Goal: Task Accomplishment & Management: Manage account settings

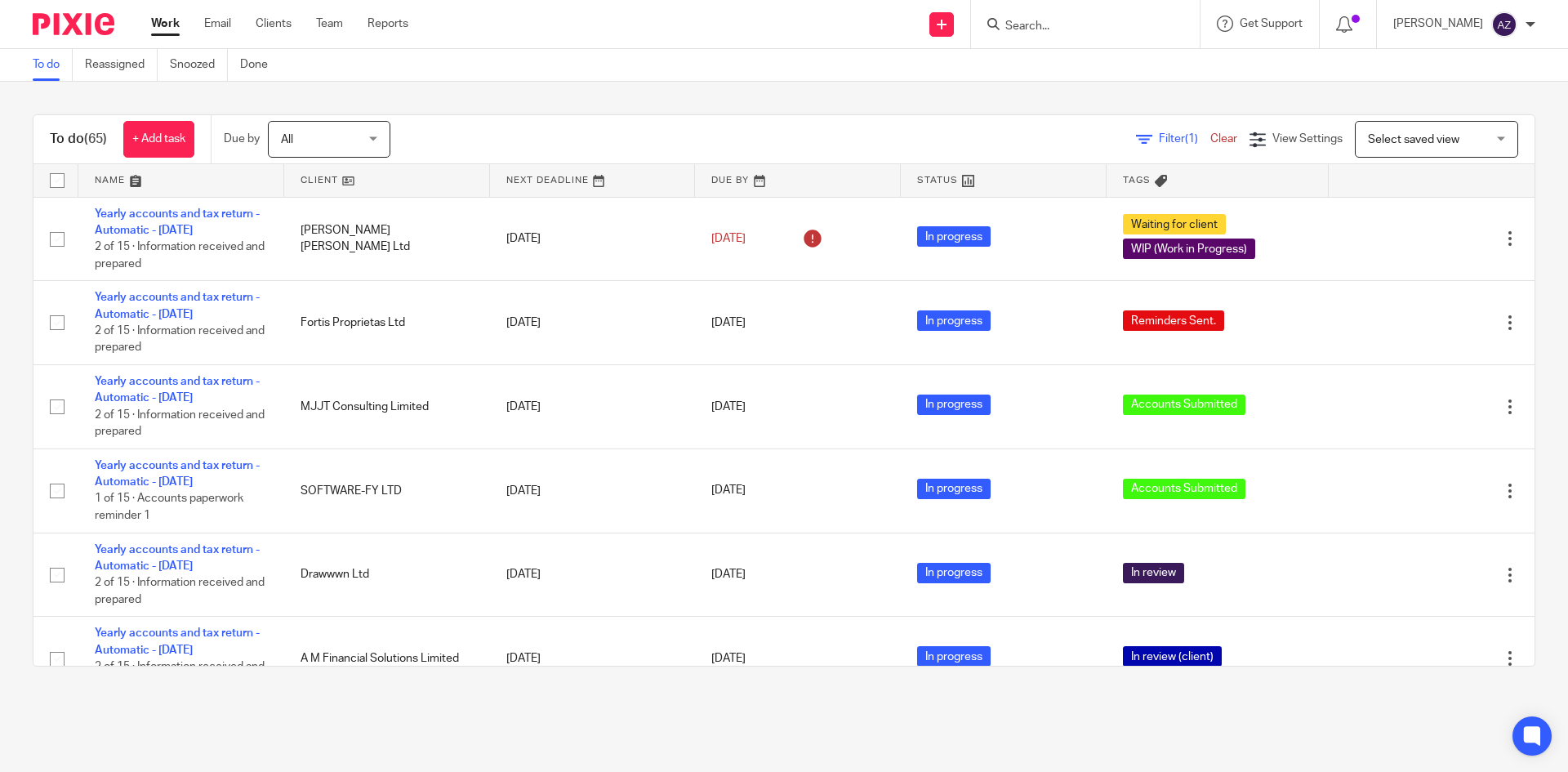
click at [445, 82] on div "To do (65) + Add task Due by All All Today Tomorrow This week Next week This mo…" at bounding box center [784, 390] width 1568 height 618
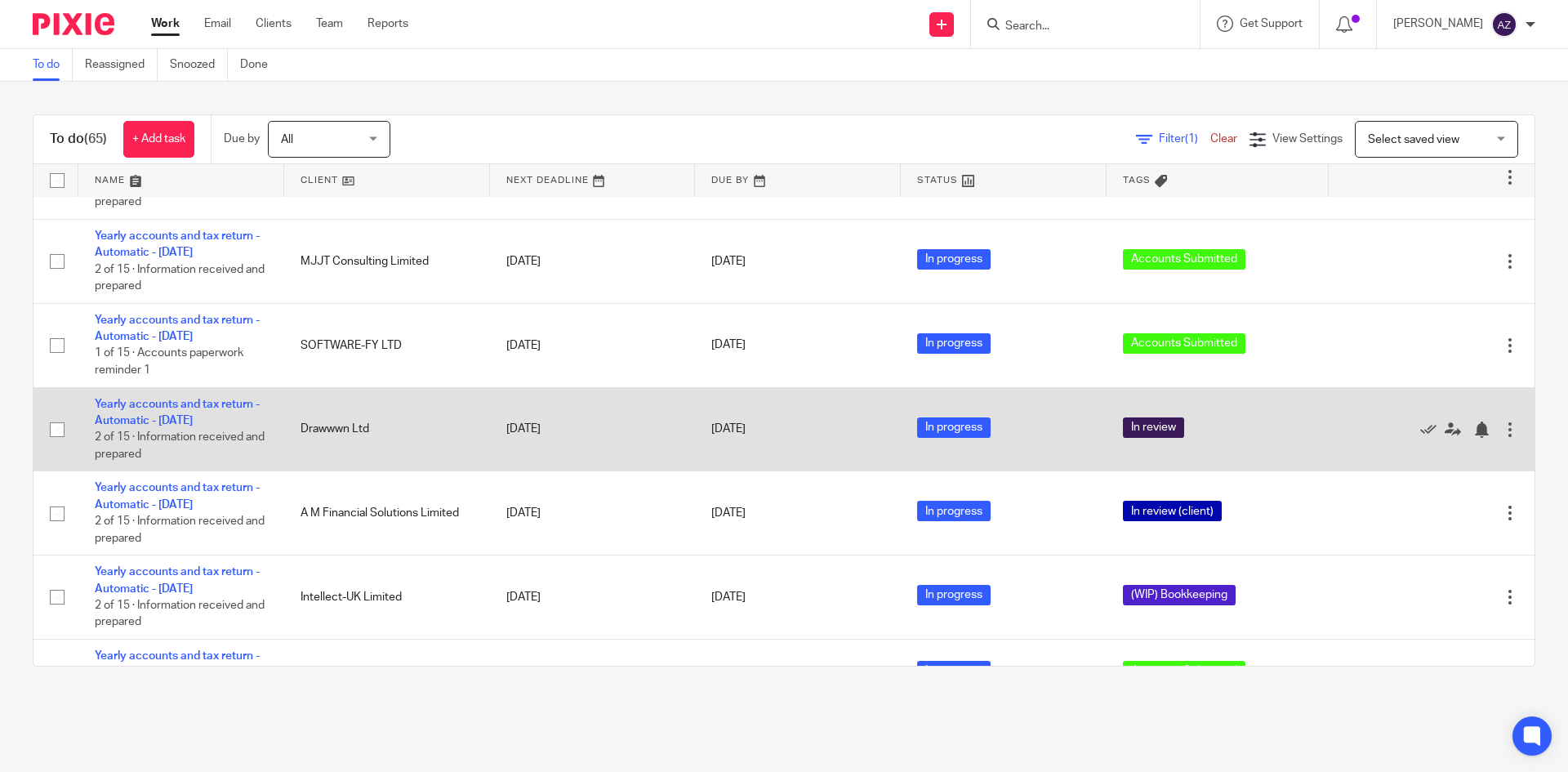
scroll to position [164, 0]
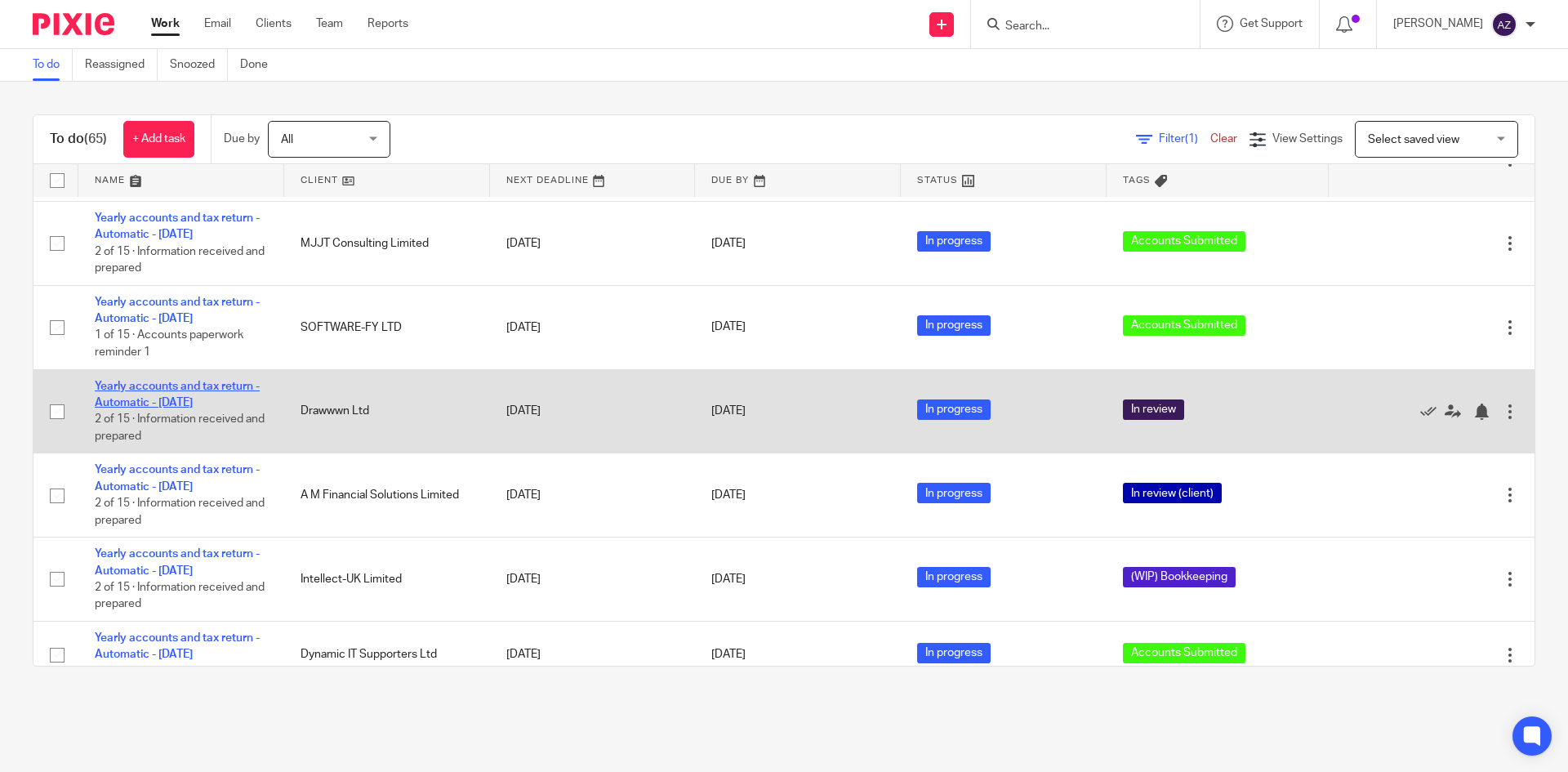
click at [193, 383] on link "Yearly accounts and tax return - Automatic - December 2024" at bounding box center [177, 395] width 165 height 28
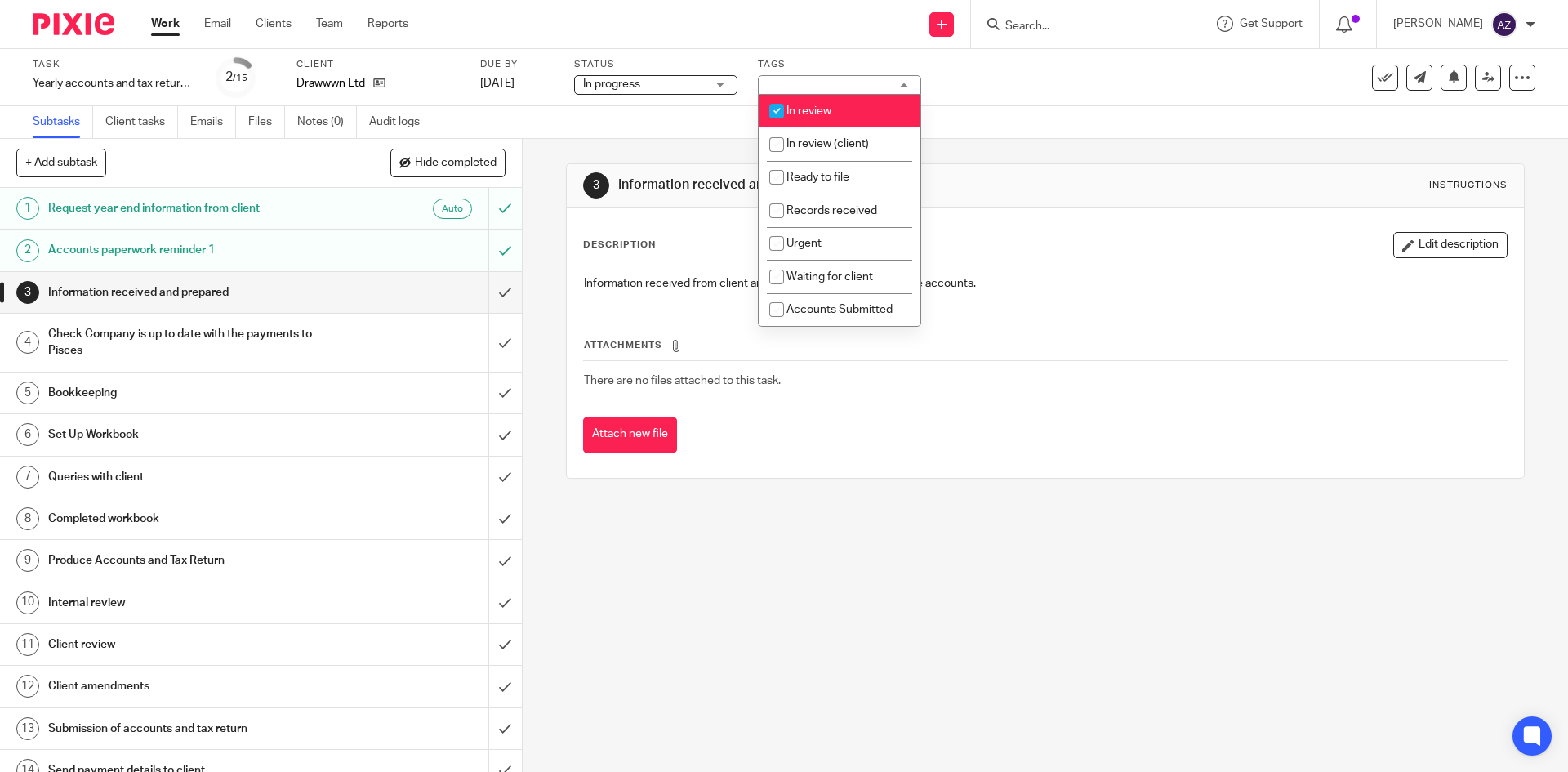
click at [773, 104] on input "checkbox" at bounding box center [776, 111] width 31 height 31
checkbox input "false"
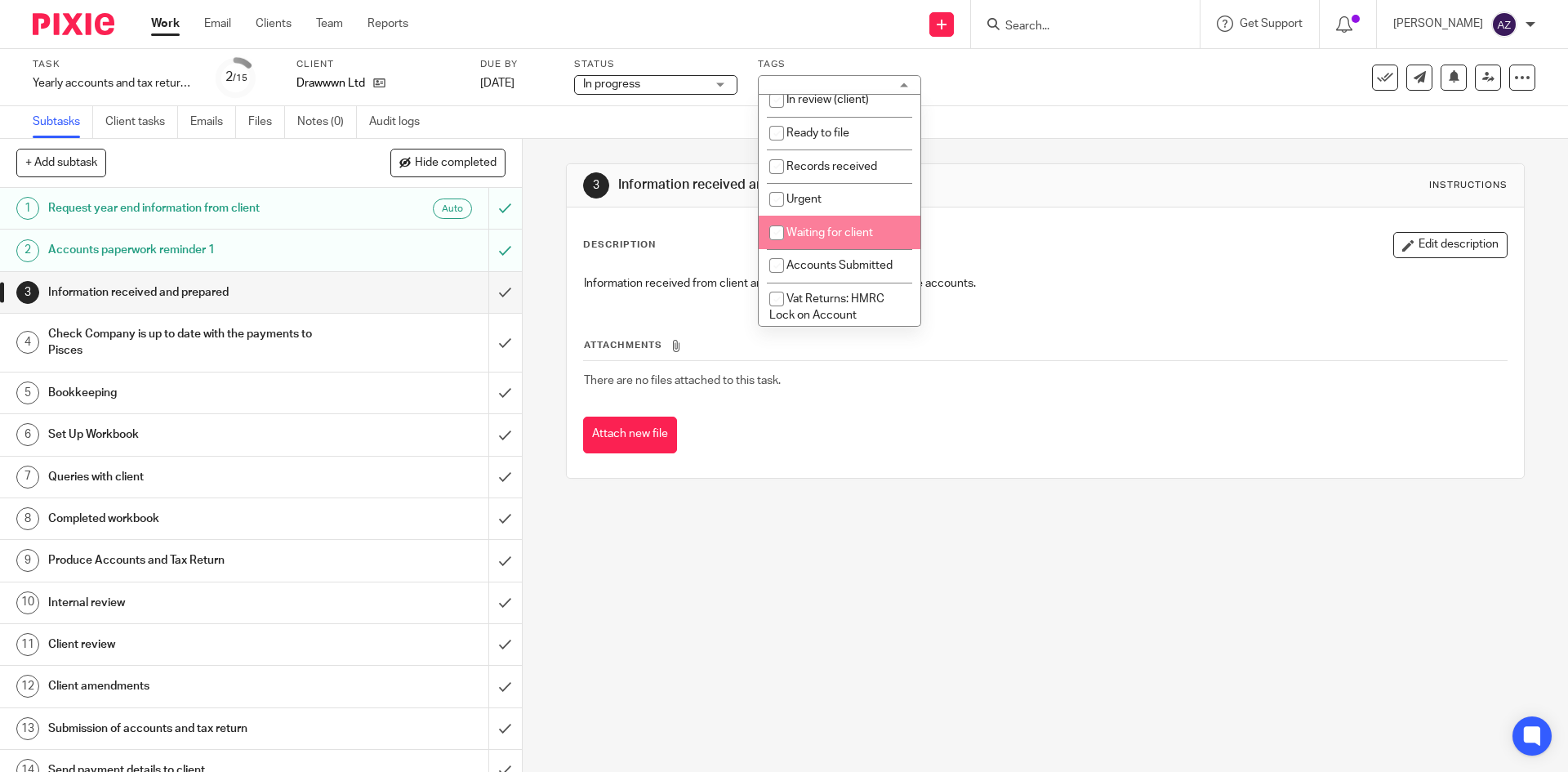
scroll to position [82, 0]
click at [775, 227] on input "checkbox" at bounding box center [776, 227] width 31 height 31
checkbox input "true"
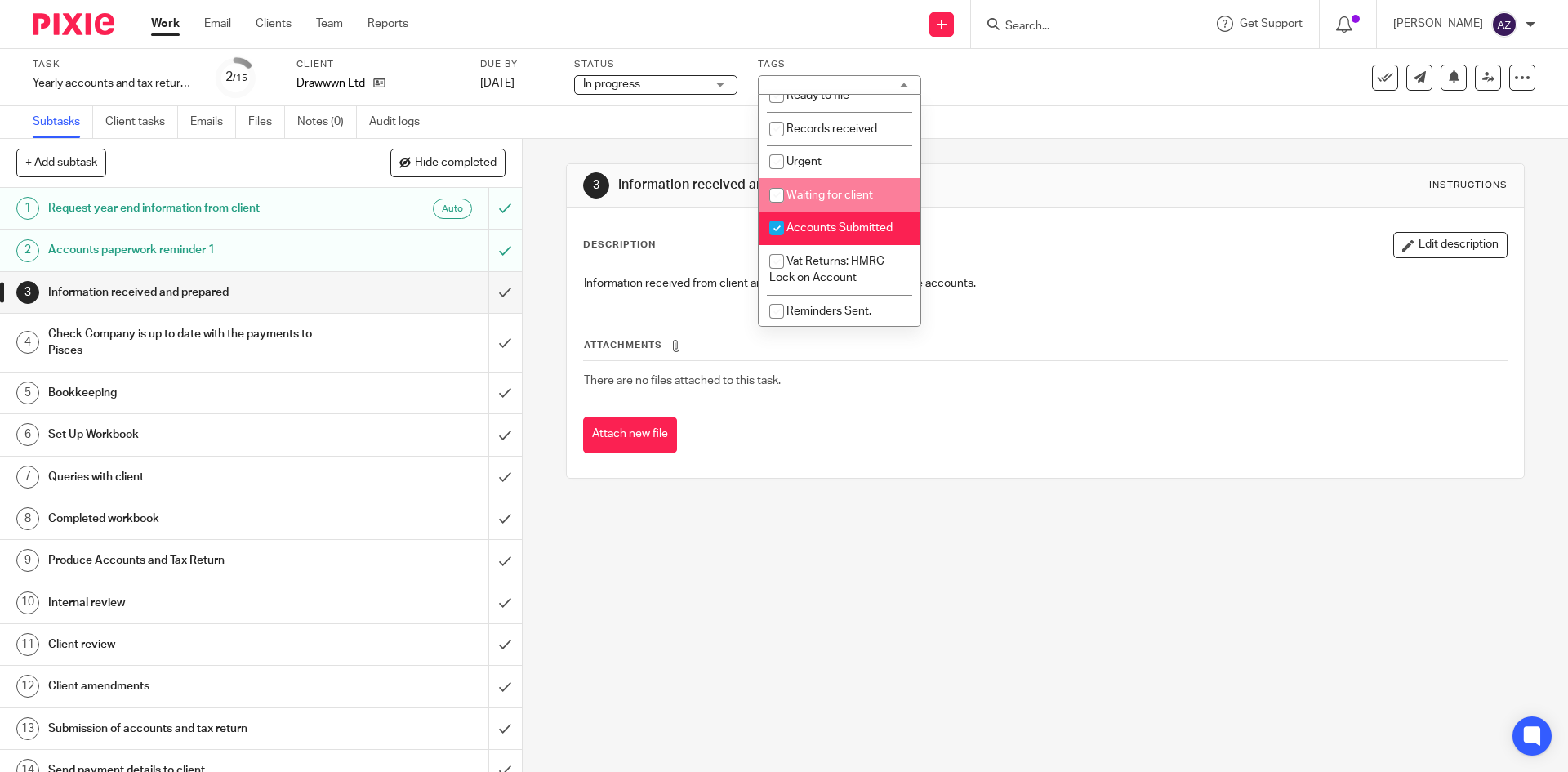
click at [1008, 108] on div "Subtasks Client tasks Emails Files Notes (0) Audit logs" at bounding box center [784, 122] width 1568 height 33
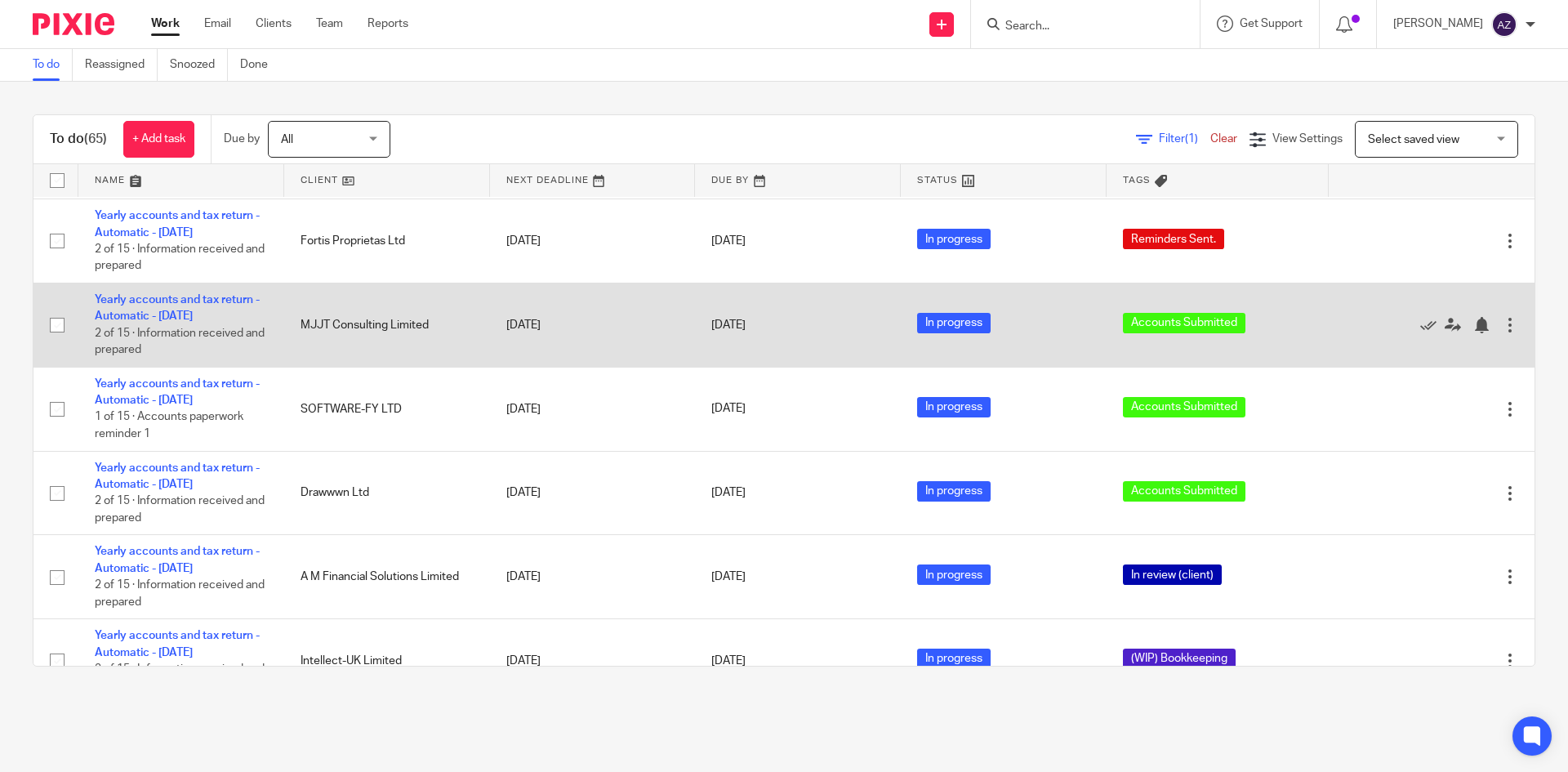
scroll to position [164, 0]
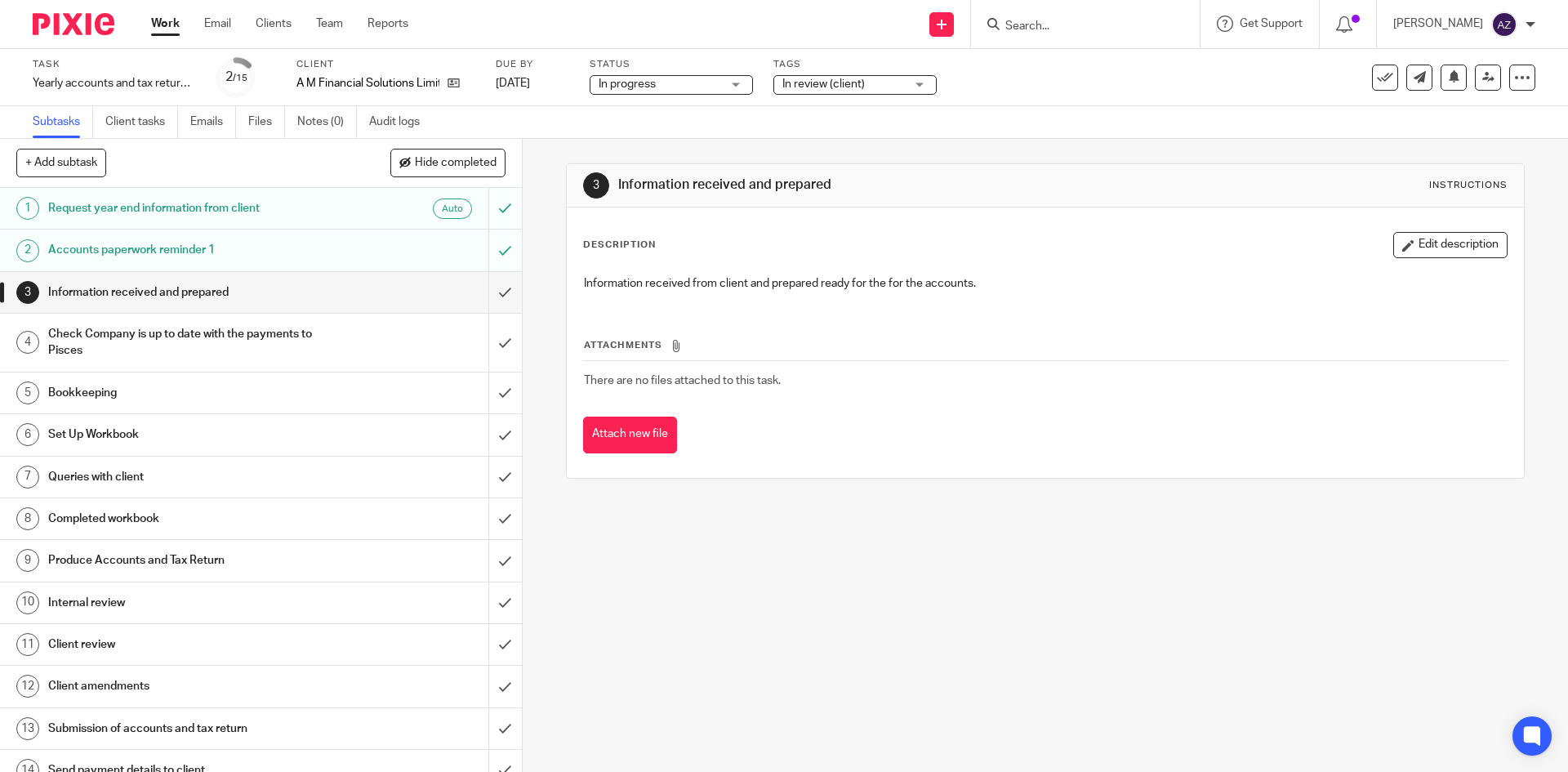
click at [924, 82] on div "In review (client)" at bounding box center [856, 84] width 164 height 20
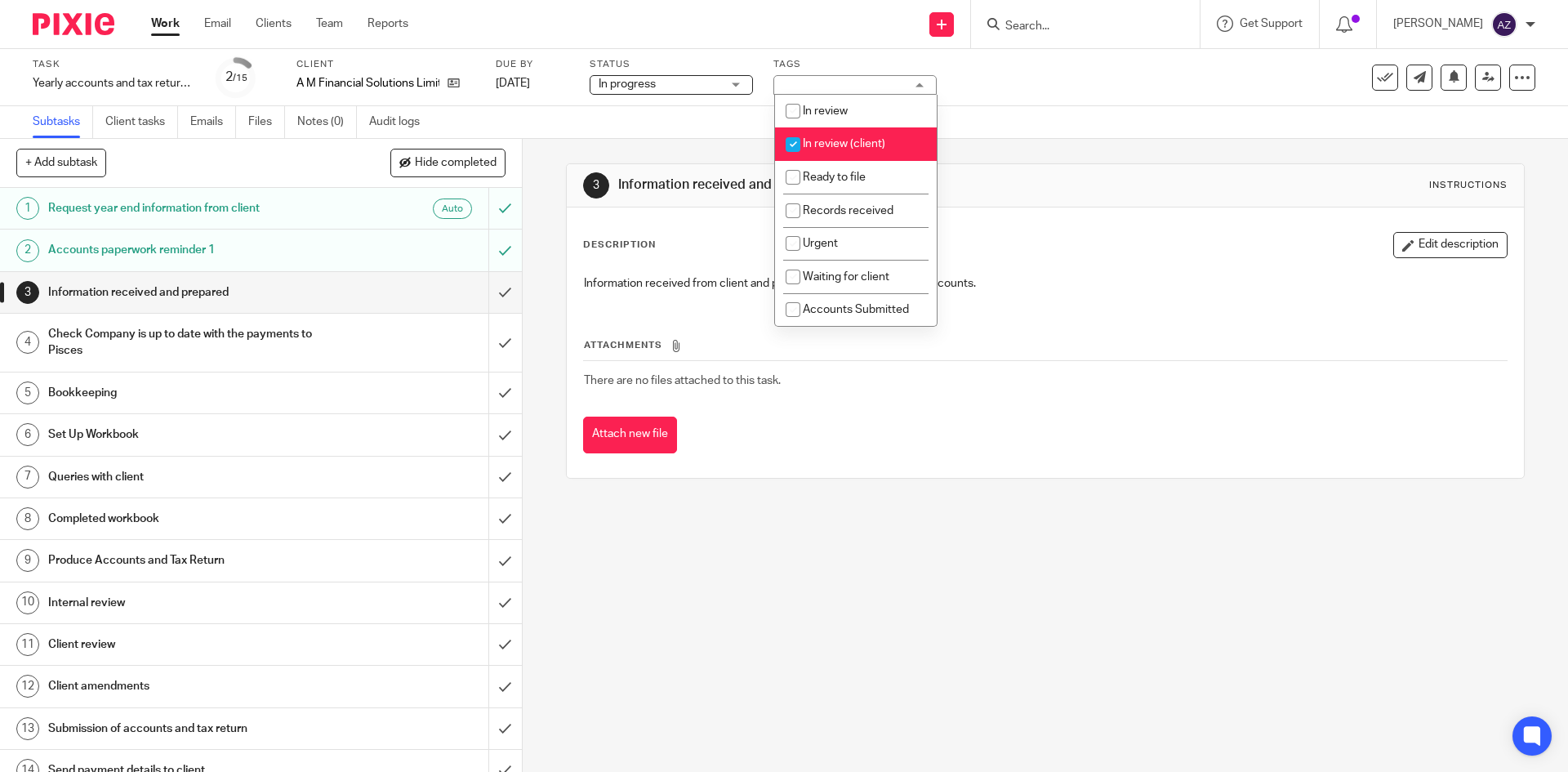
click at [796, 140] on input "checkbox" at bounding box center [793, 145] width 31 height 31
checkbox input "false"
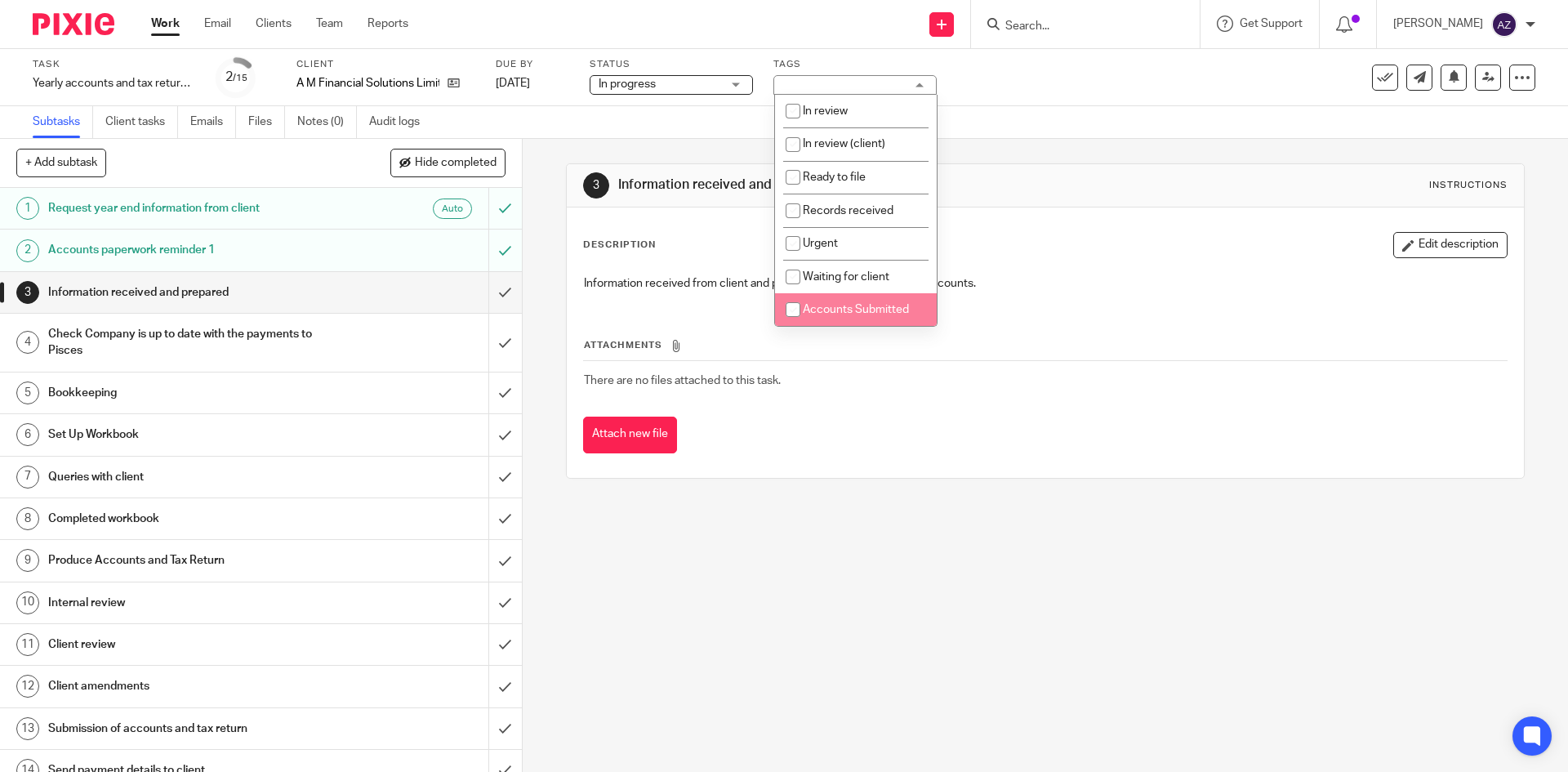
click at [787, 314] on input "checkbox" at bounding box center [793, 309] width 31 height 31
checkbox input "true"
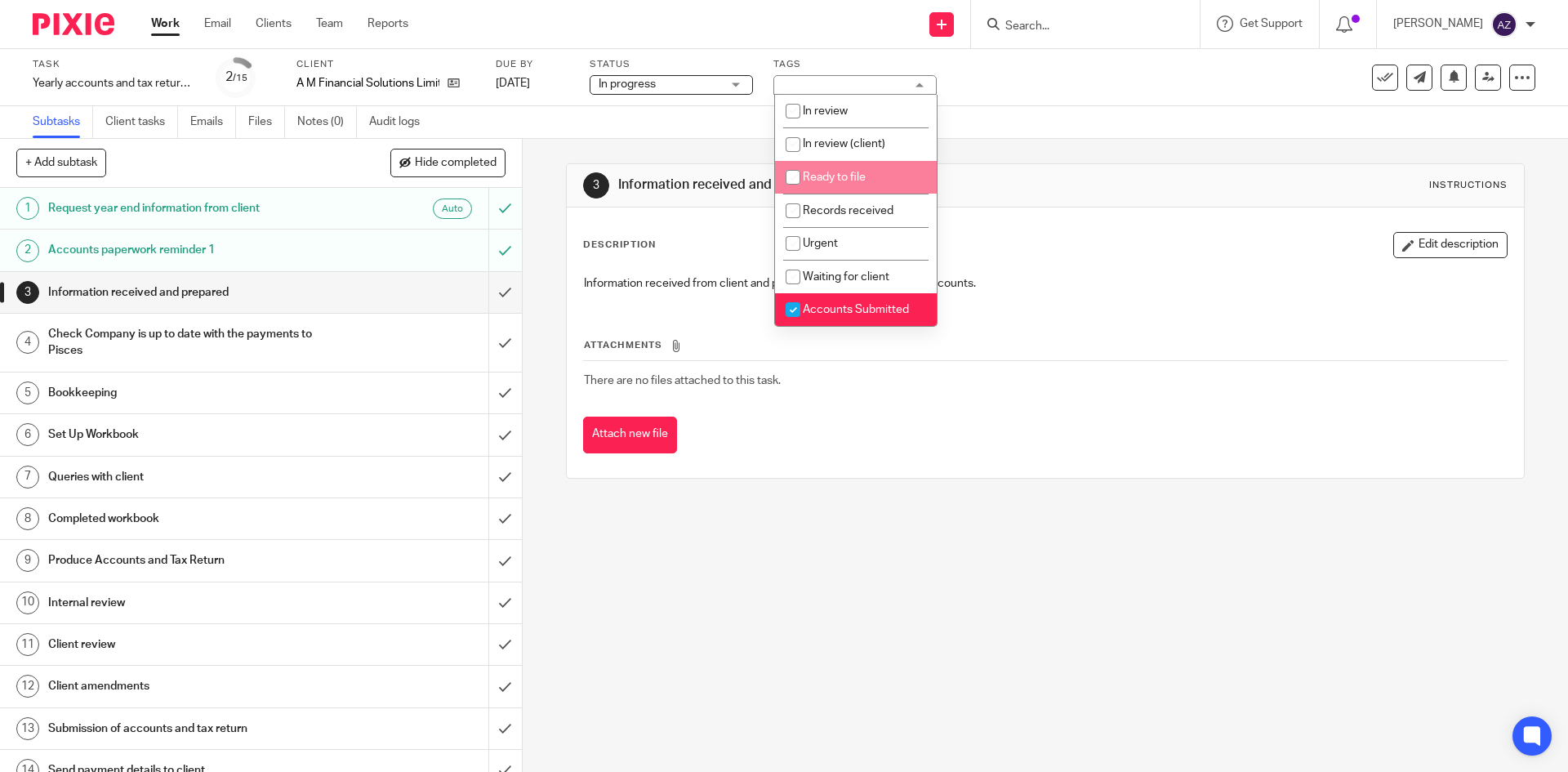
click at [1062, 66] on div "Task Yearly accounts and tax return - Automatic - December 2024 Save Yearly acc…" at bounding box center [658, 77] width 1252 height 39
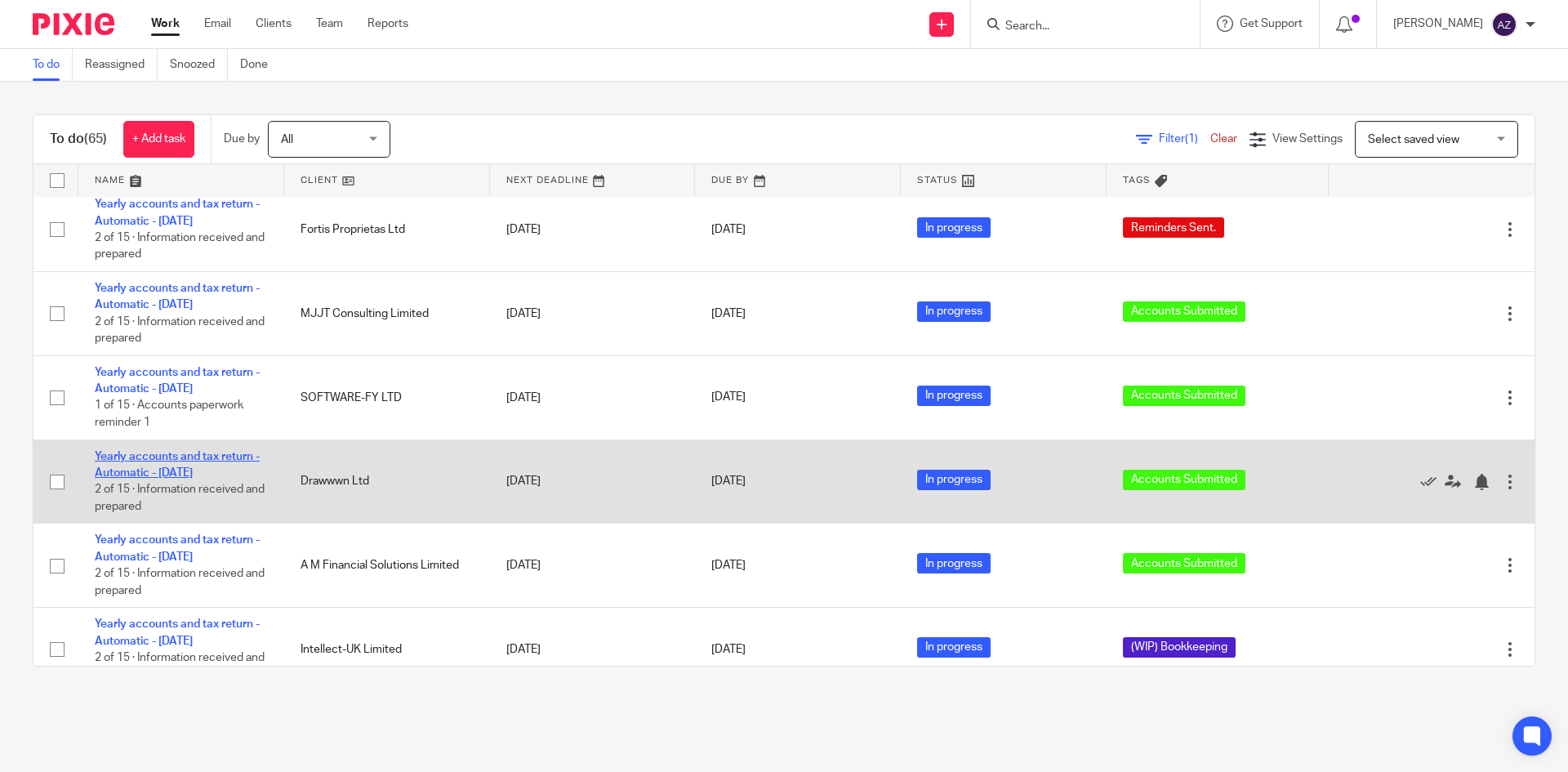
scroll to position [82, 0]
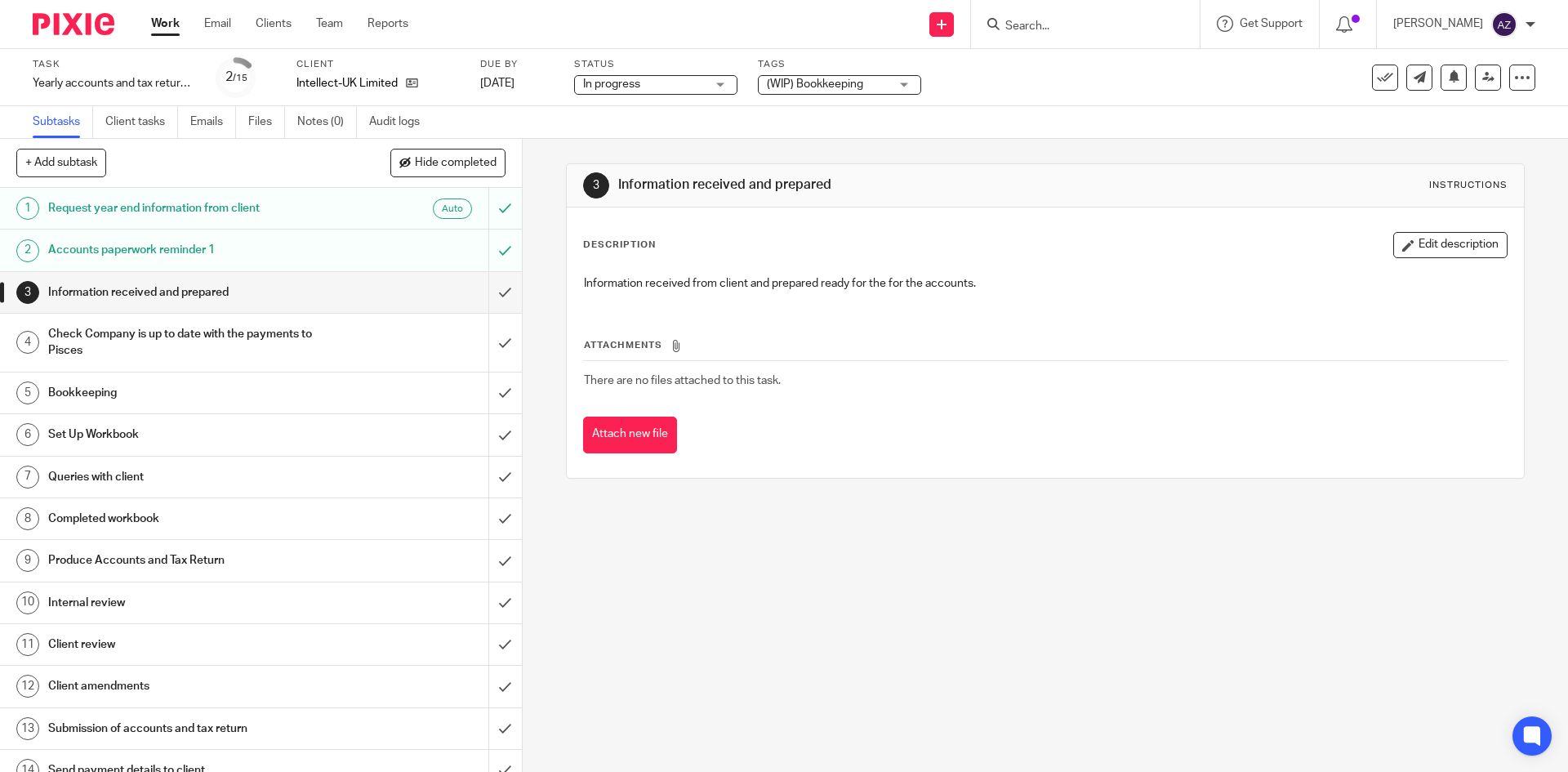
click at [904, 82] on div "(WIP) Bookkeeping" at bounding box center [840, 84] width 164 height 20
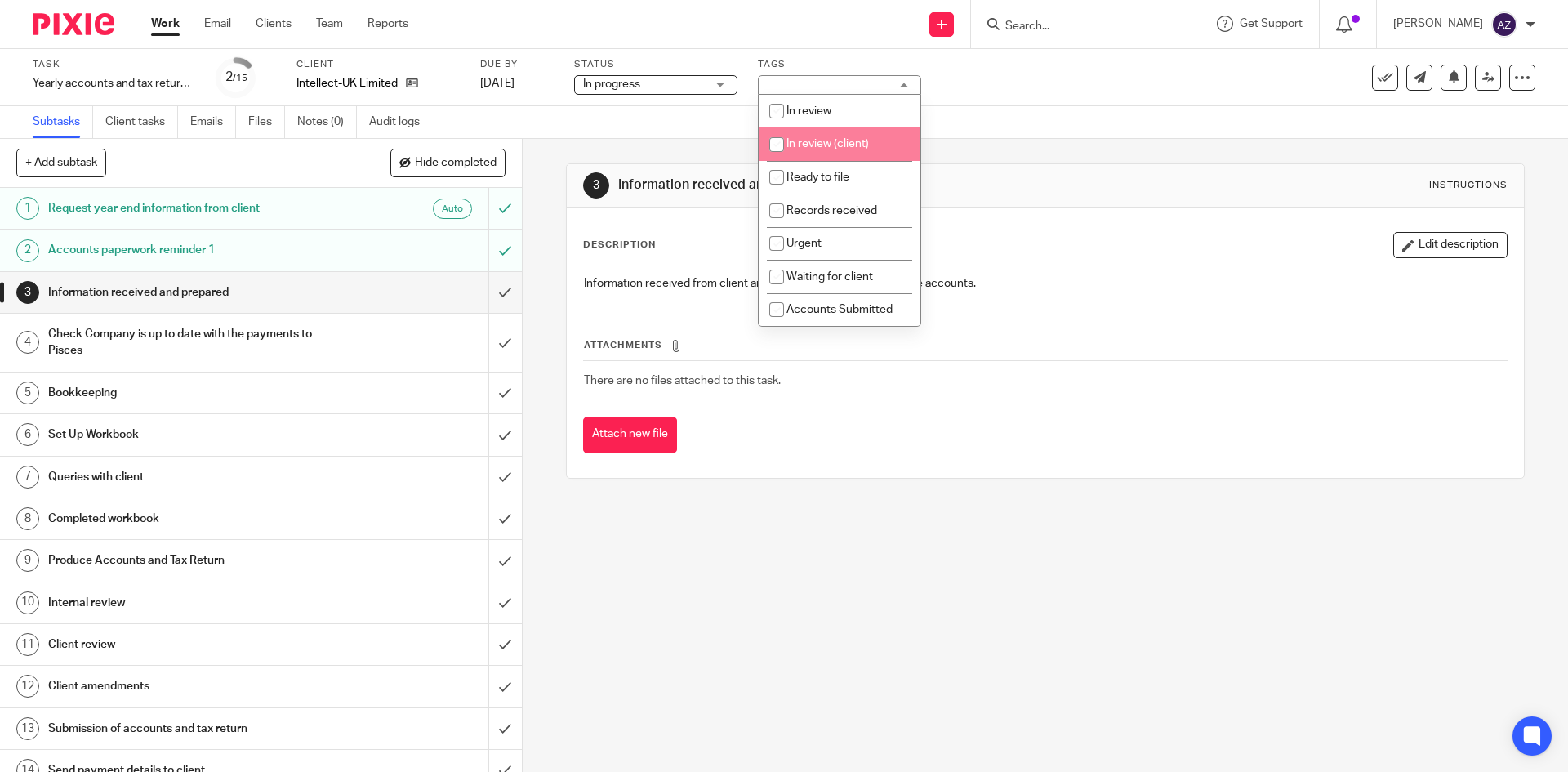
click at [775, 143] on input "checkbox" at bounding box center [776, 145] width 31 height 31
checkbox input "true"
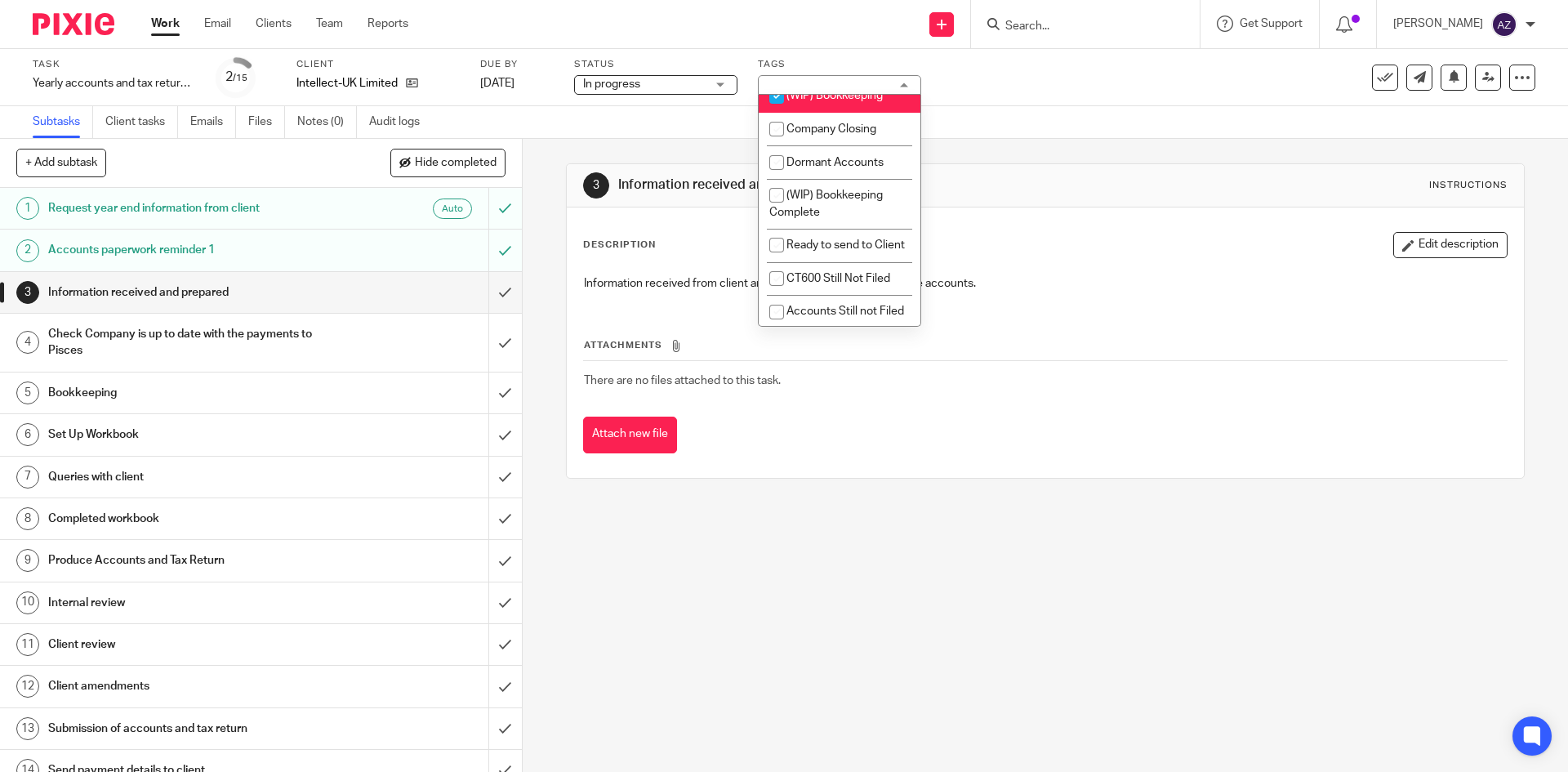
scroll to position [1552, 0]
click at [776, 109] on input "checkbox" at bounding box center [776, 93] width 31 height 31
checkbox input "false"
click at [1085, 126] on div "Subtasks Client tasks Emails Files Notes (0) Audit logs" at bounding box center [784, 122] width 1568 height 33
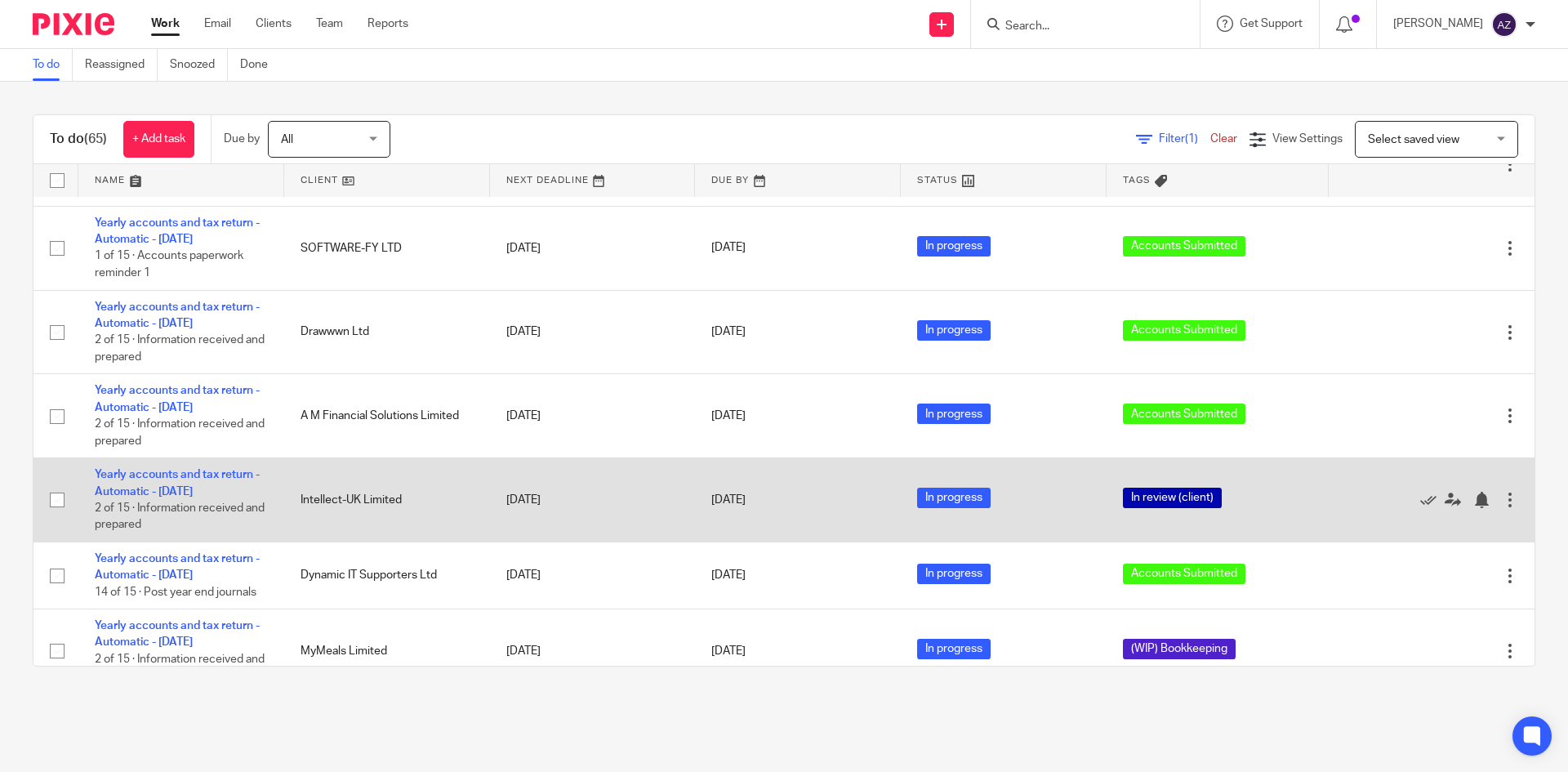
scroll to position [245, 0]
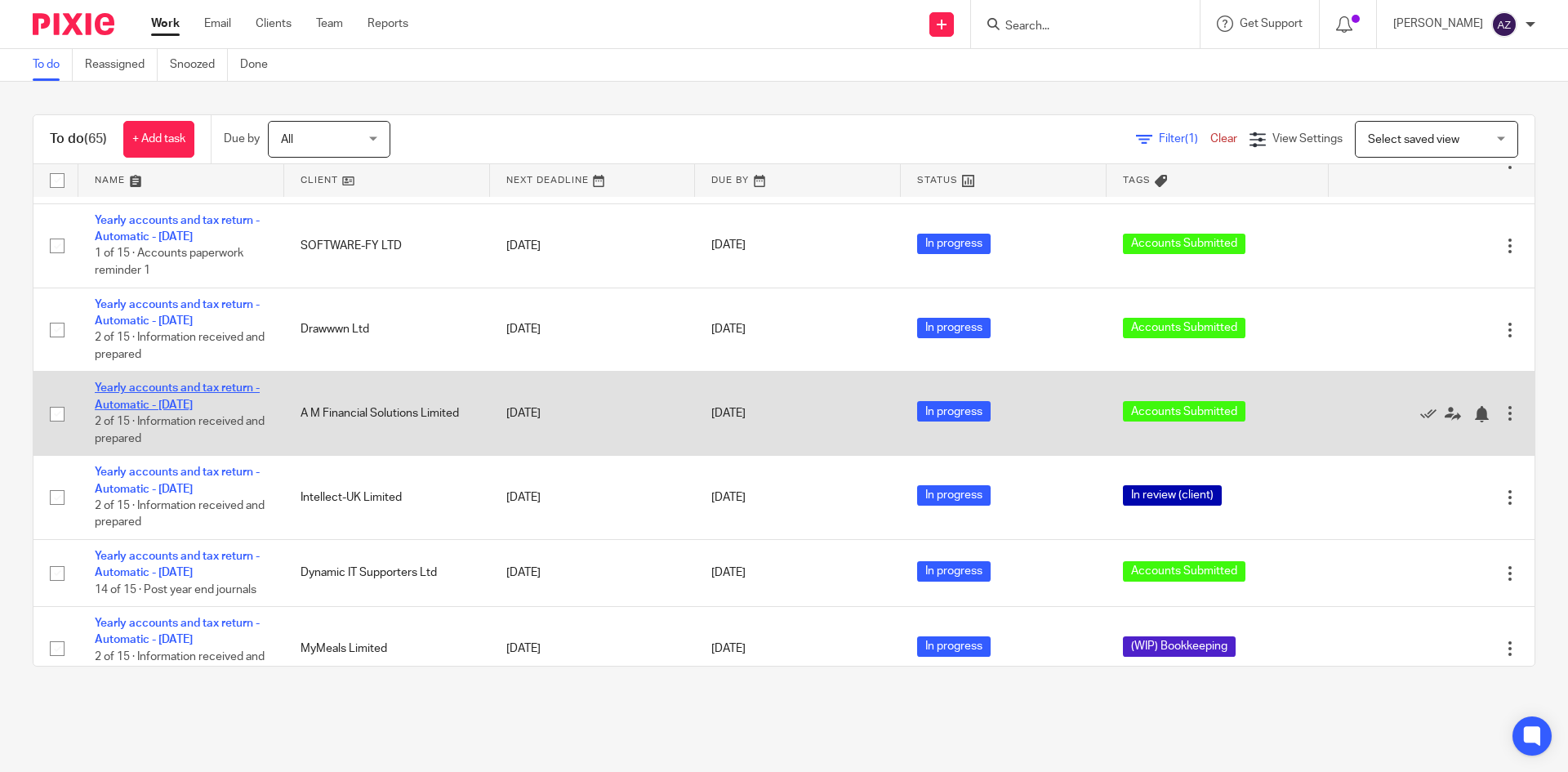
drag, startPoint x: 85, startPoint y: 514, endPoint x: 128, endPoint y: 404, distance: 118.1
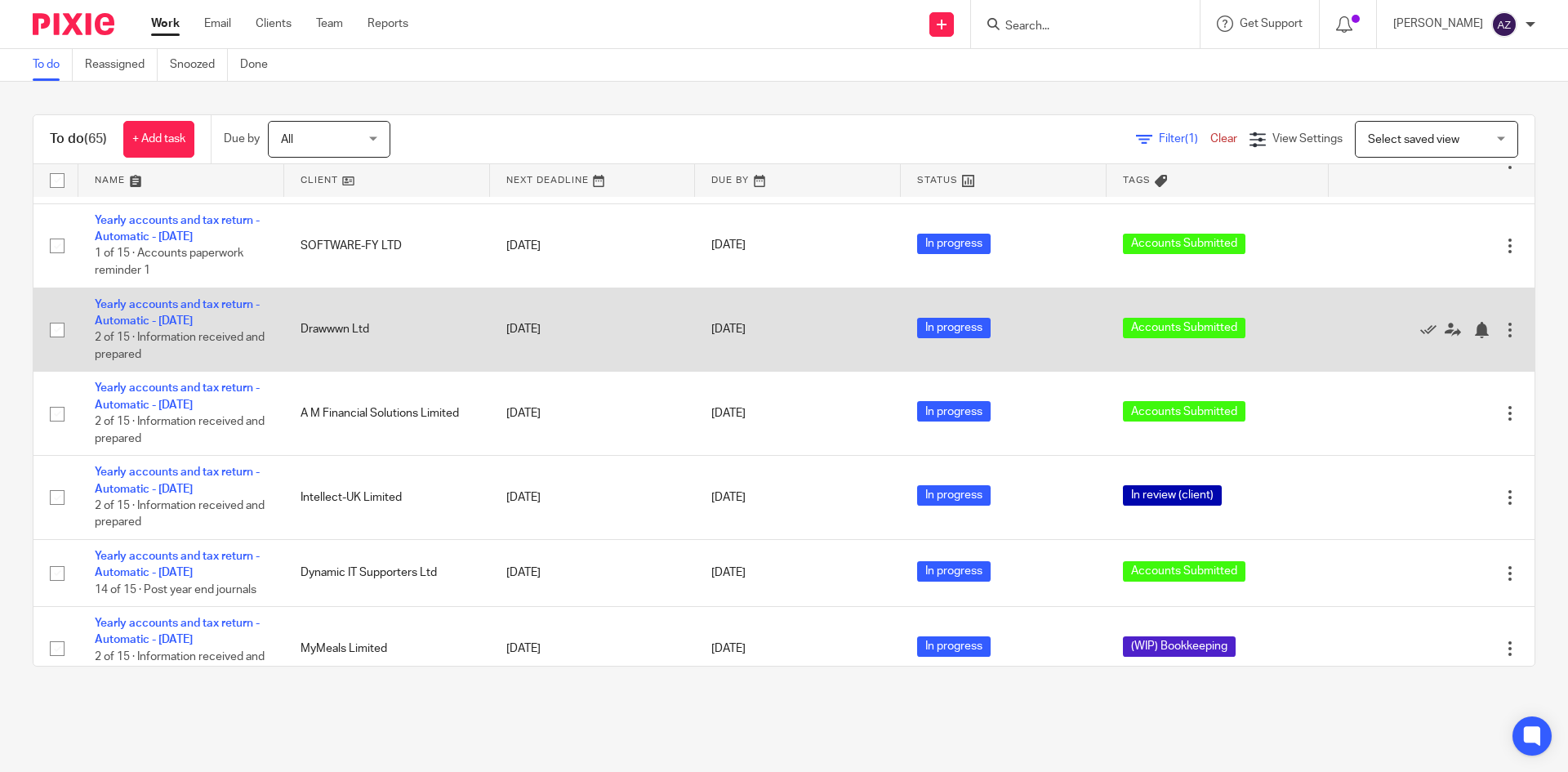
drag, startPoint x: 1475, startPoint y: 498, endPoint x: 1457, endPoint y: 346, distance: 153.1
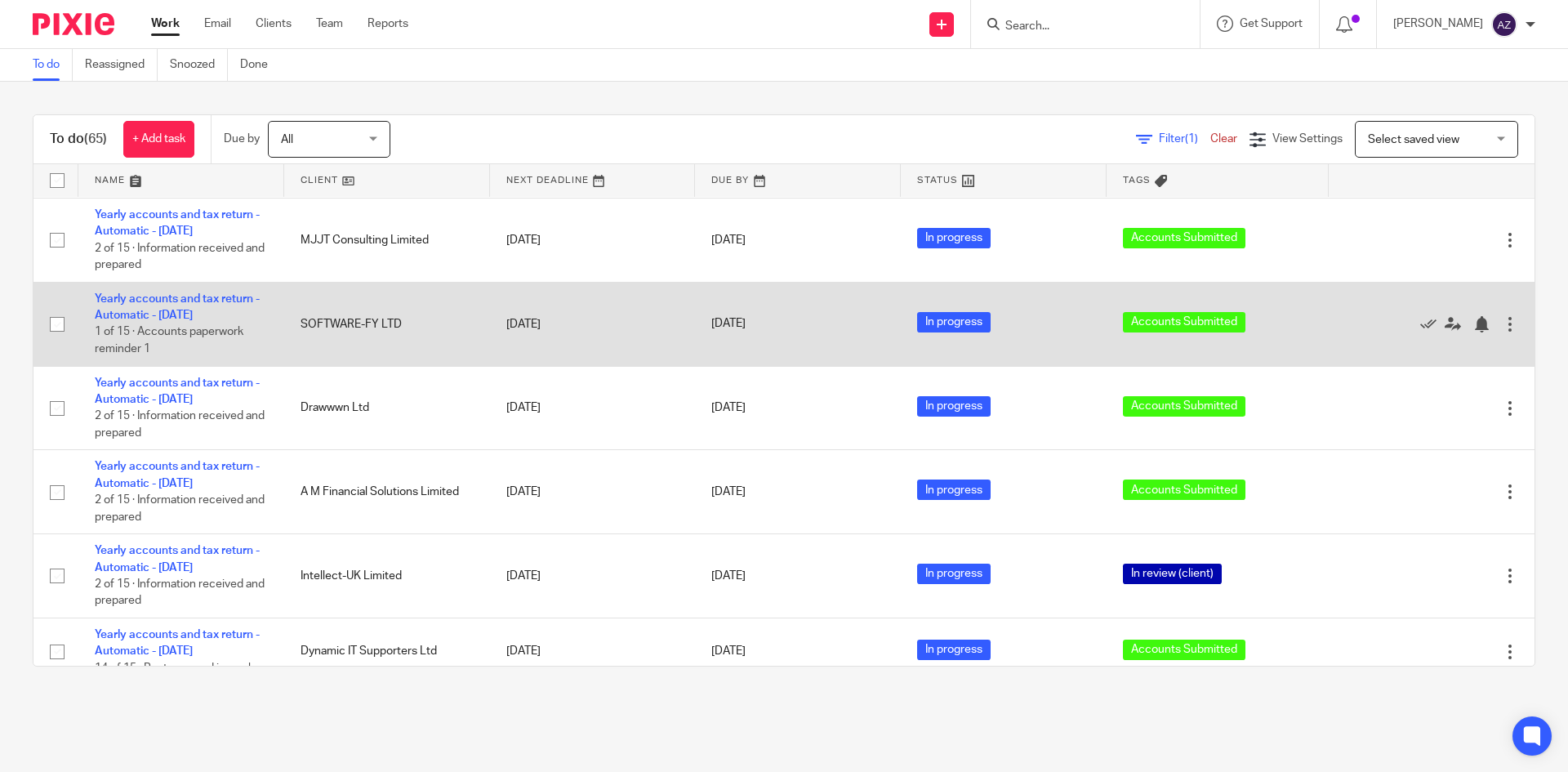
scroll to position [0, 0]
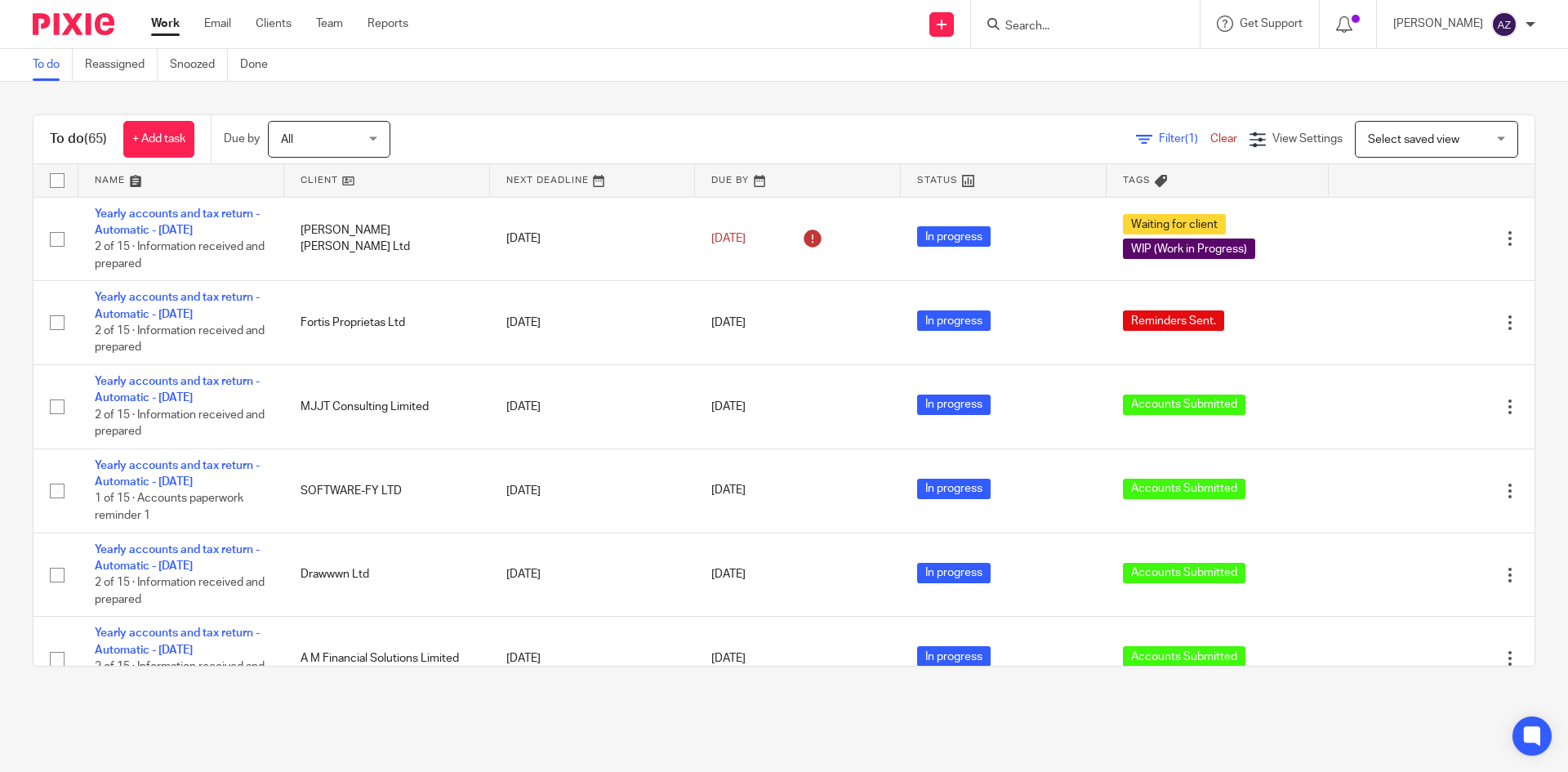
click at [825, 109] on div "To do (65) + Add task Due by All All Today Tomorrow This week Next week This mo…" at bounding box center [784, 390] width 1568 height 618
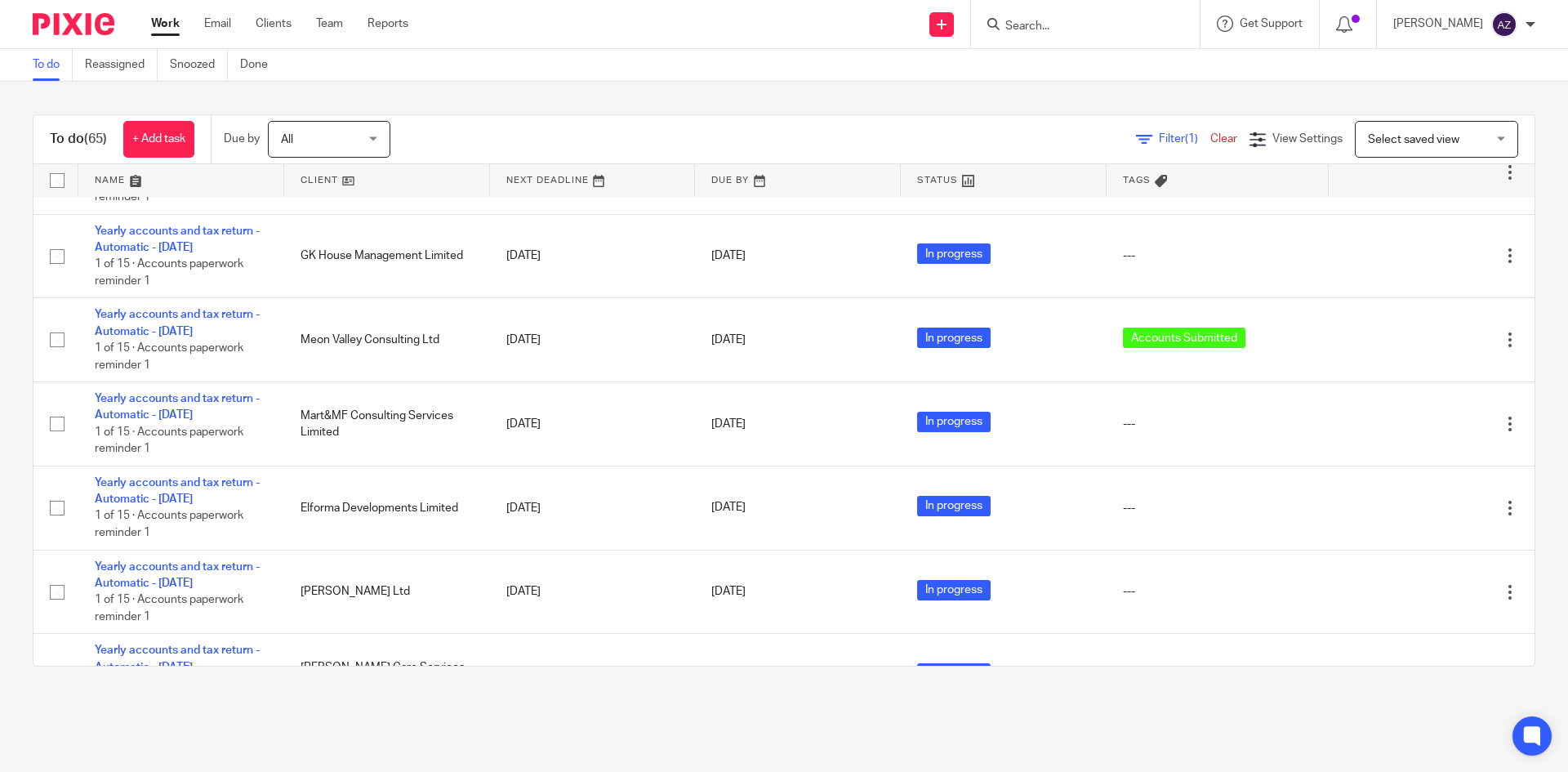
scroll to position [2568, 0]
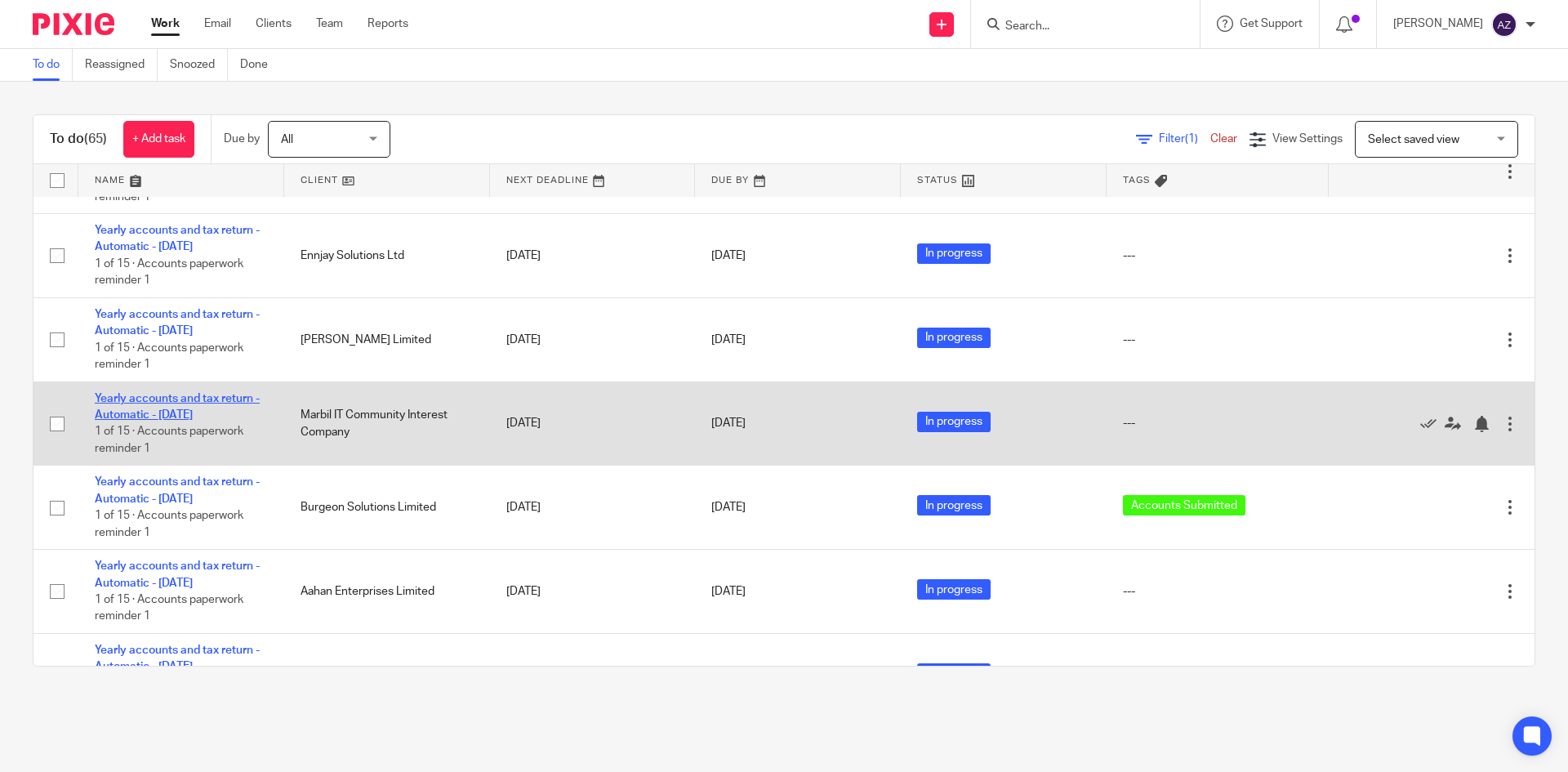
click at [189, 399] on link "Yearly accounts and tax return - Automatic - [DATE]" at bounding box center [177, 407] width 165 height 28
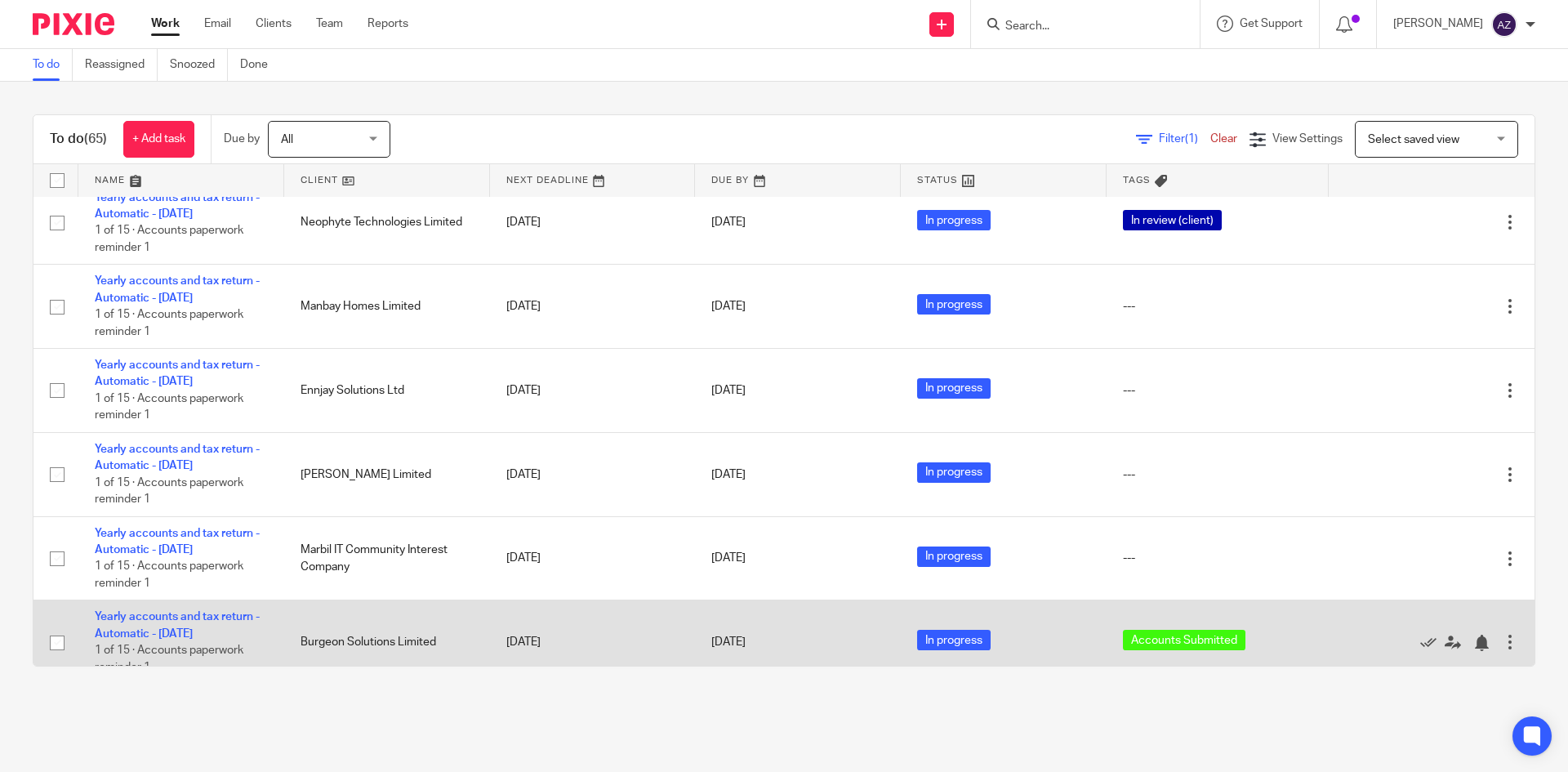
scroll to position [2435, 0]
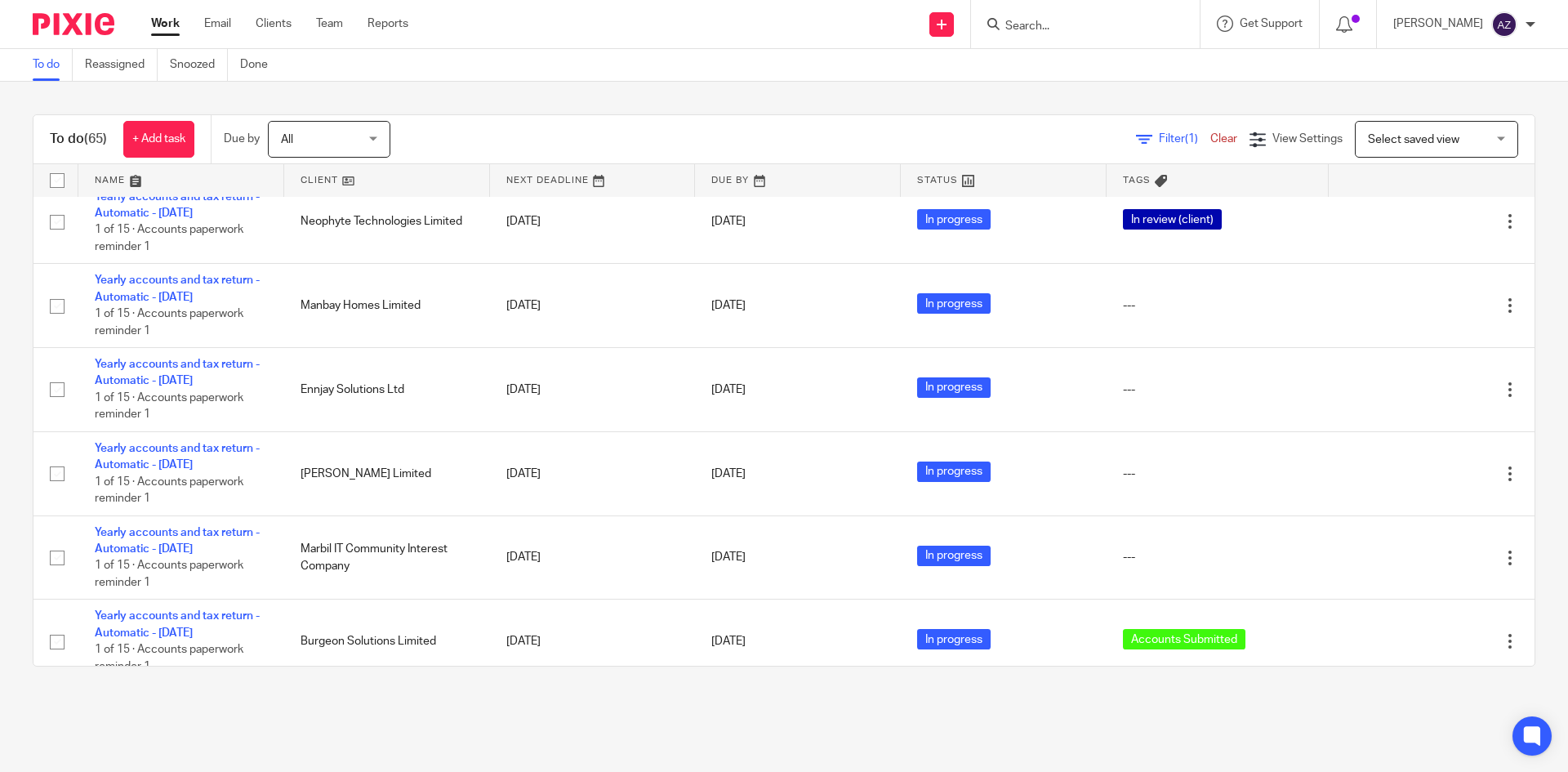
click at [770, 117] on div "To do (65) + Add task Due by All All Today Tomorrow This week Next week This mo…" at bounding box center [784, 140] width 1501 height 49
click at [759, 74] on div "To do Reassigned Snoozed Done" at bounding box center [784, 65] width 1568 height 33
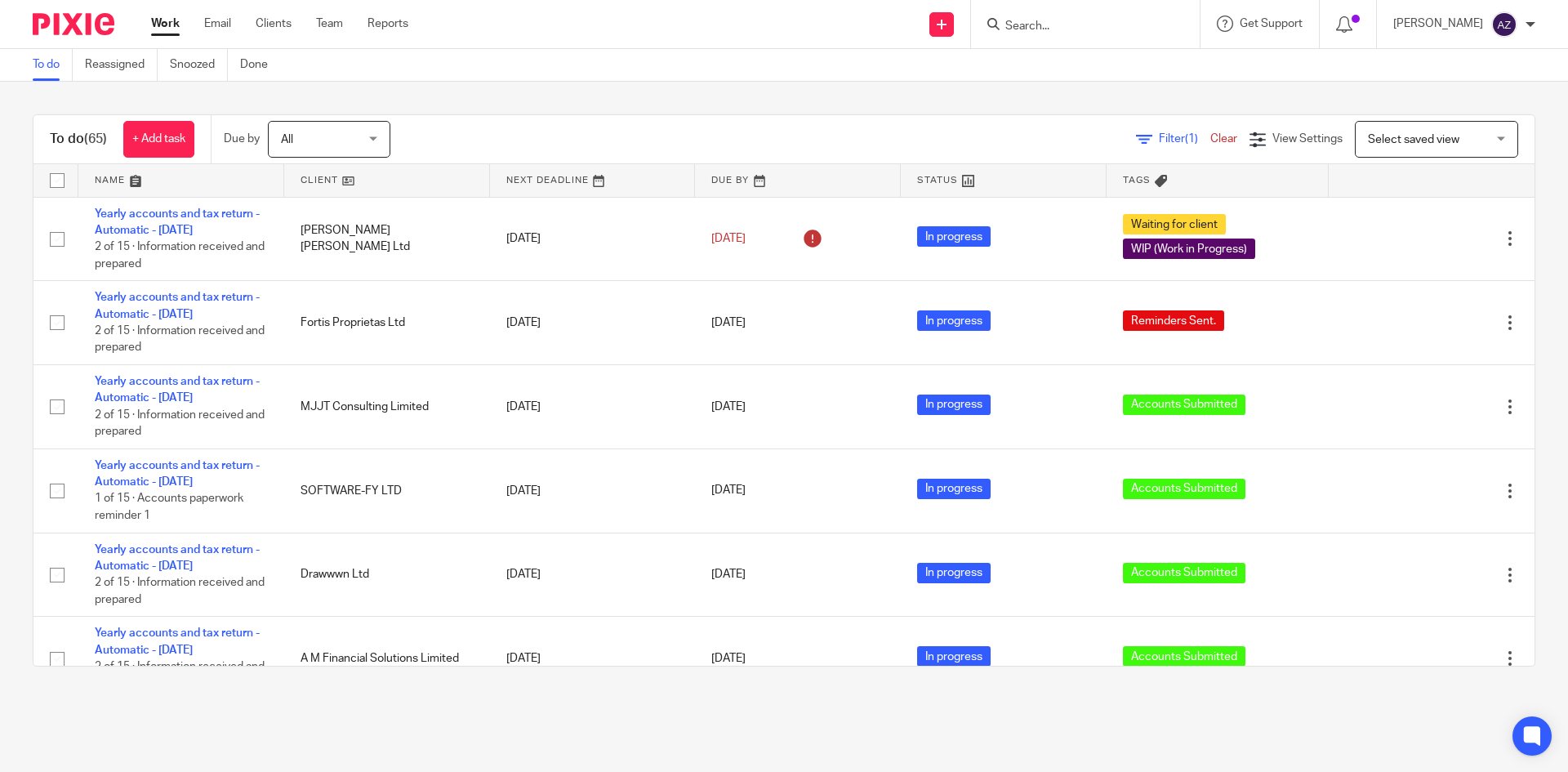
click at [1034, 24] on input "Search" at bounding box center [1077, 27] width 147 height 15
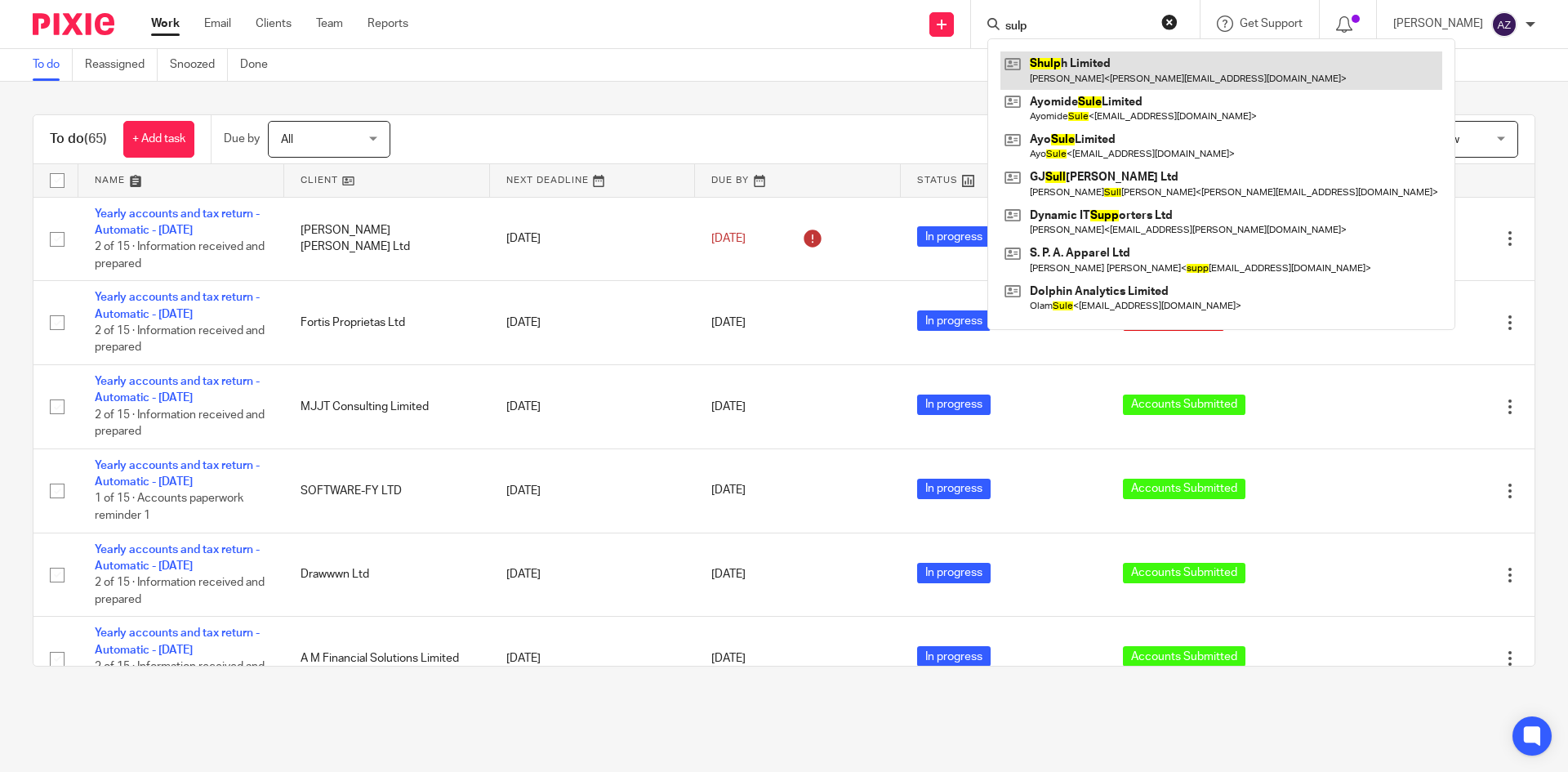
type input "sulp"
click at [1059, 78] on link at bounding box center [1221, 71] width 442 height 38
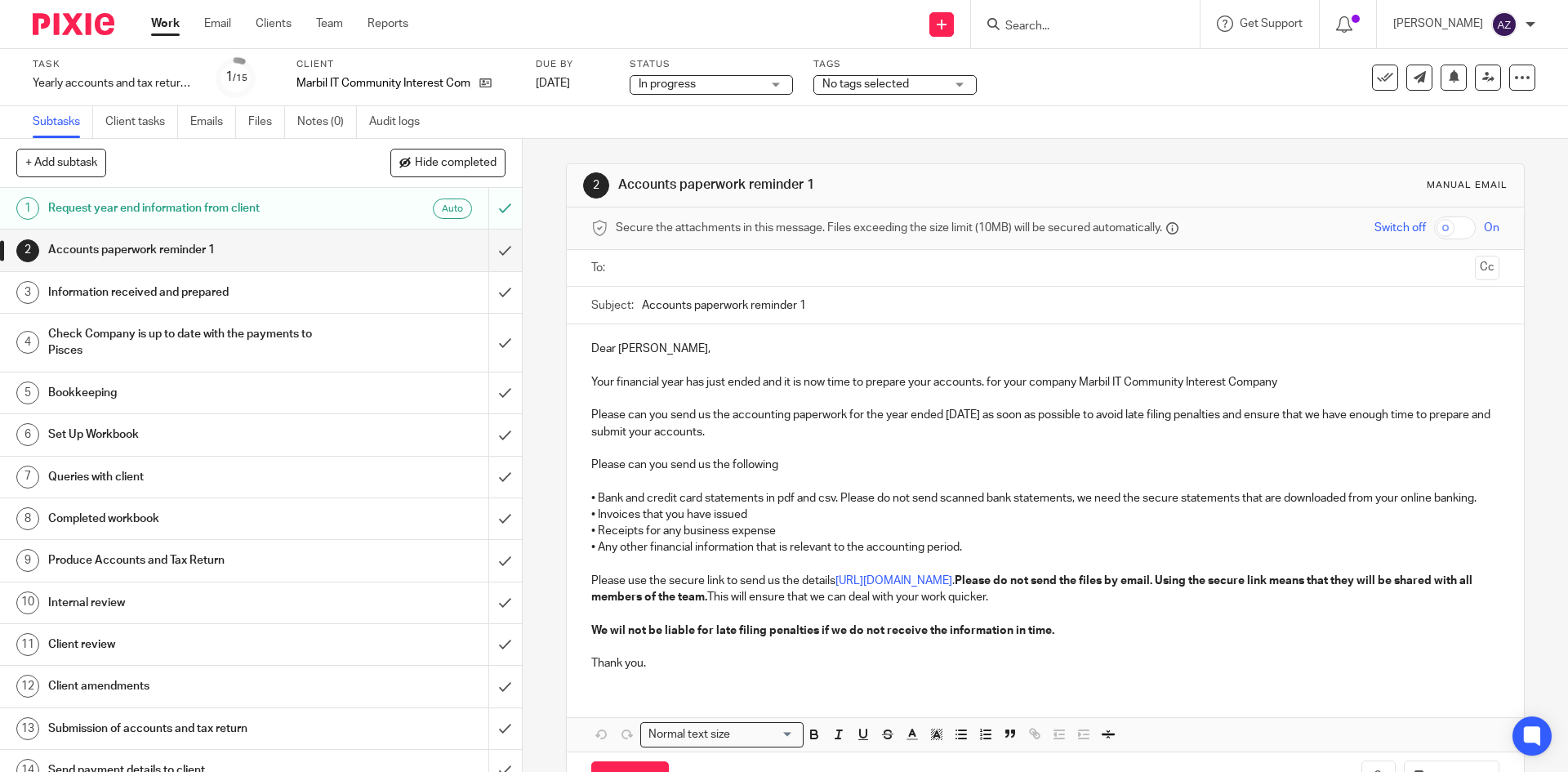
click at [948, 85] on div "No tags selected" at bounding box center [895, 84] width 164 height 20
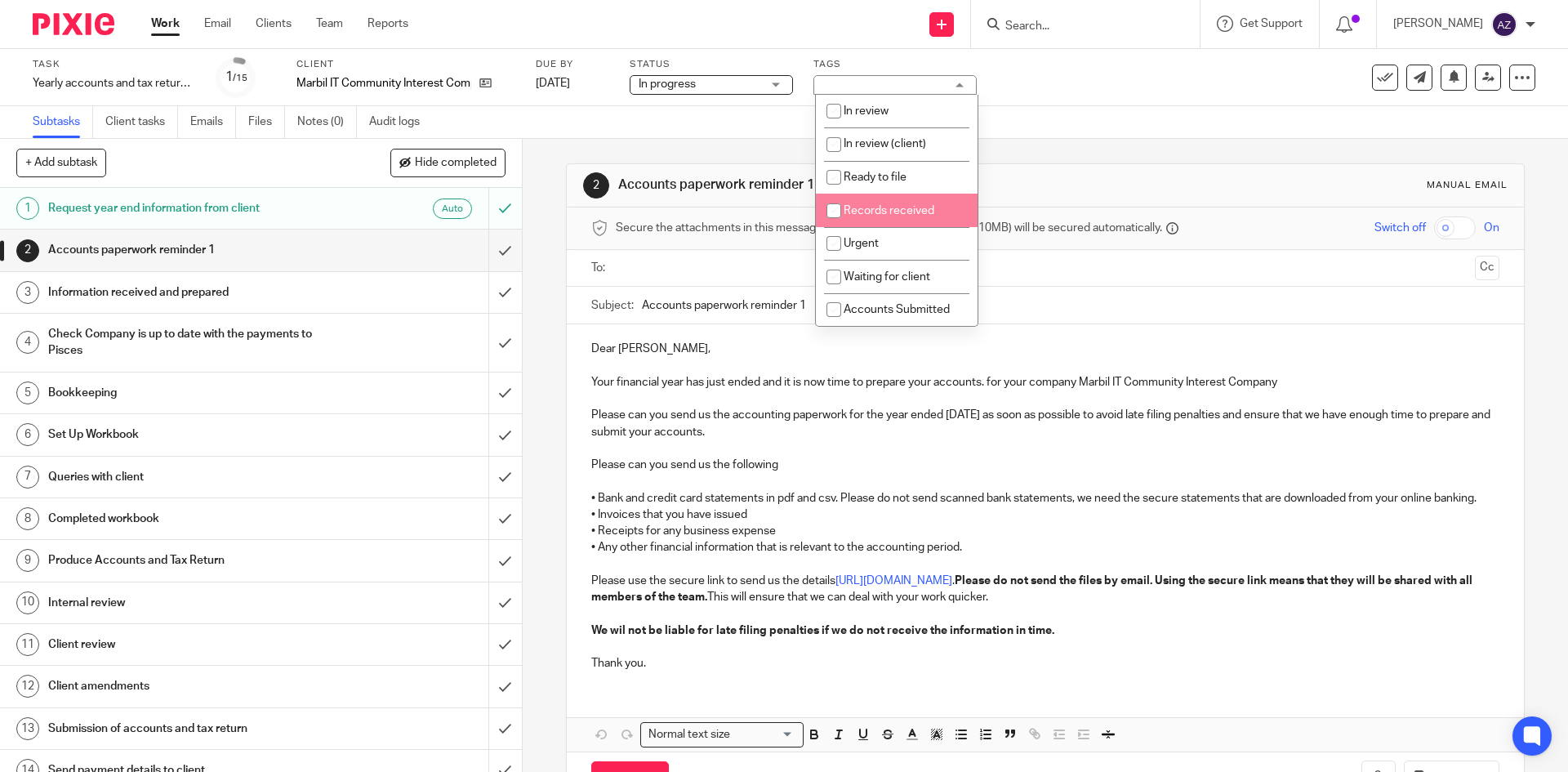
click at [836, 211] on input "checkbox" at bounding box center [834, 211] width 31 height 31
checkbox input "true"
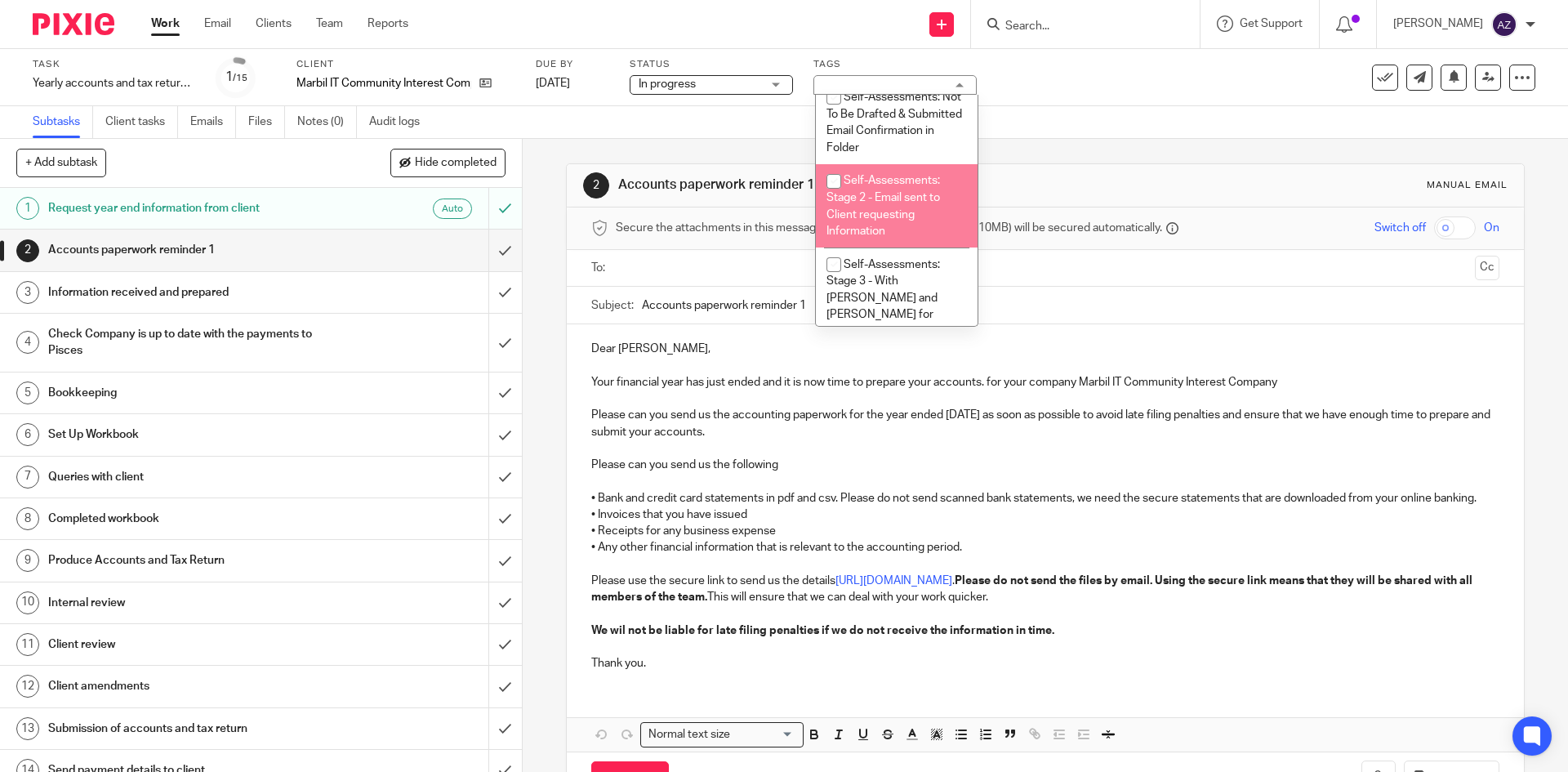
scroll to position [463, 0]
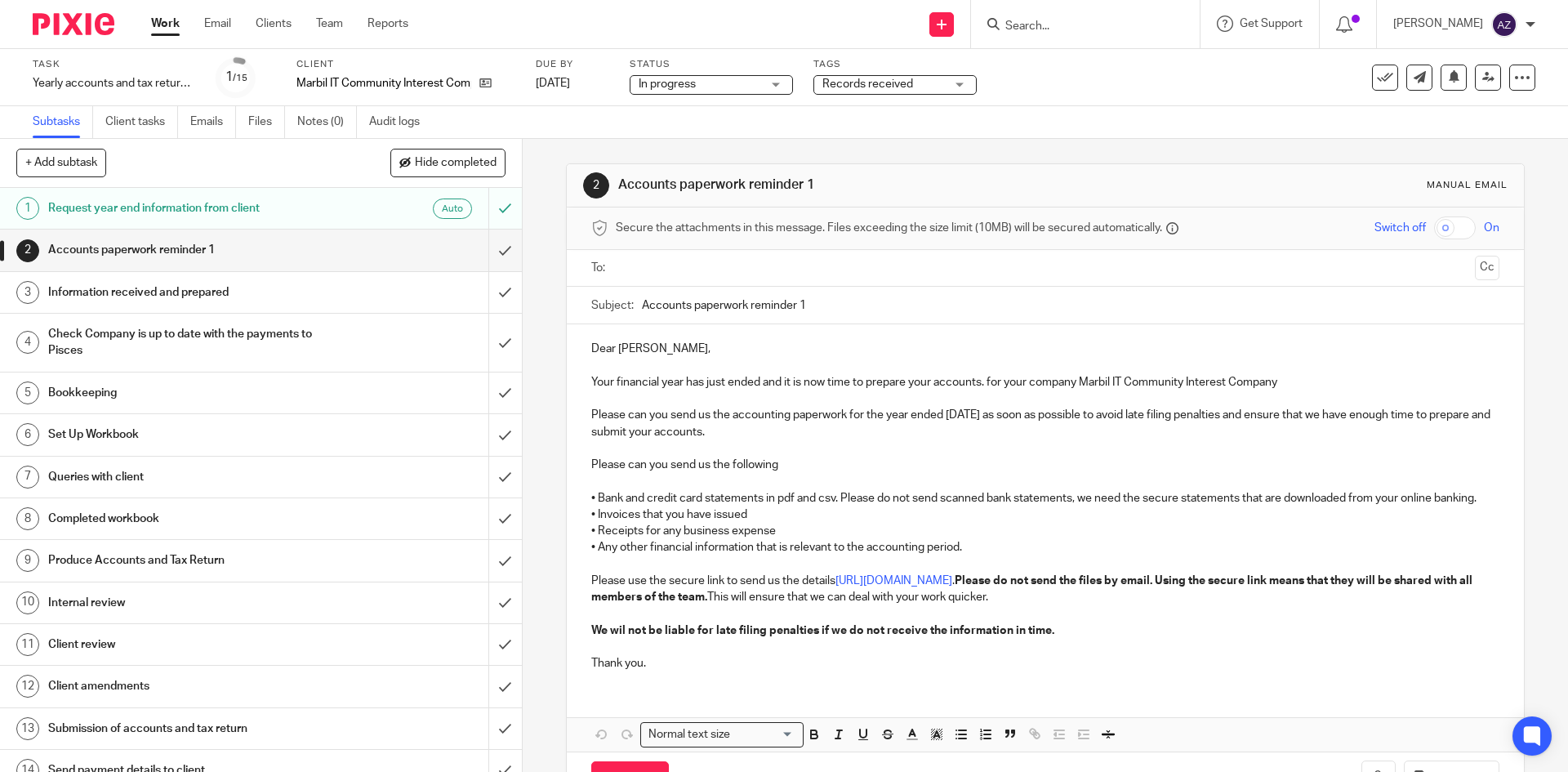
click at [727, 135] on div "Subtasks Client tasks Emails Files Notes (0) Audit logs" at bounding box center [784, 122] width 1568 height 33
click at [415, 88] on p "Marbil IT Community Interest Company" at bounding box center [383, 83] width 175 height 16
click at [415, 86] on p "Marbil IT Community Interest Company" at bounding box center [383, 83] width 175 height 16
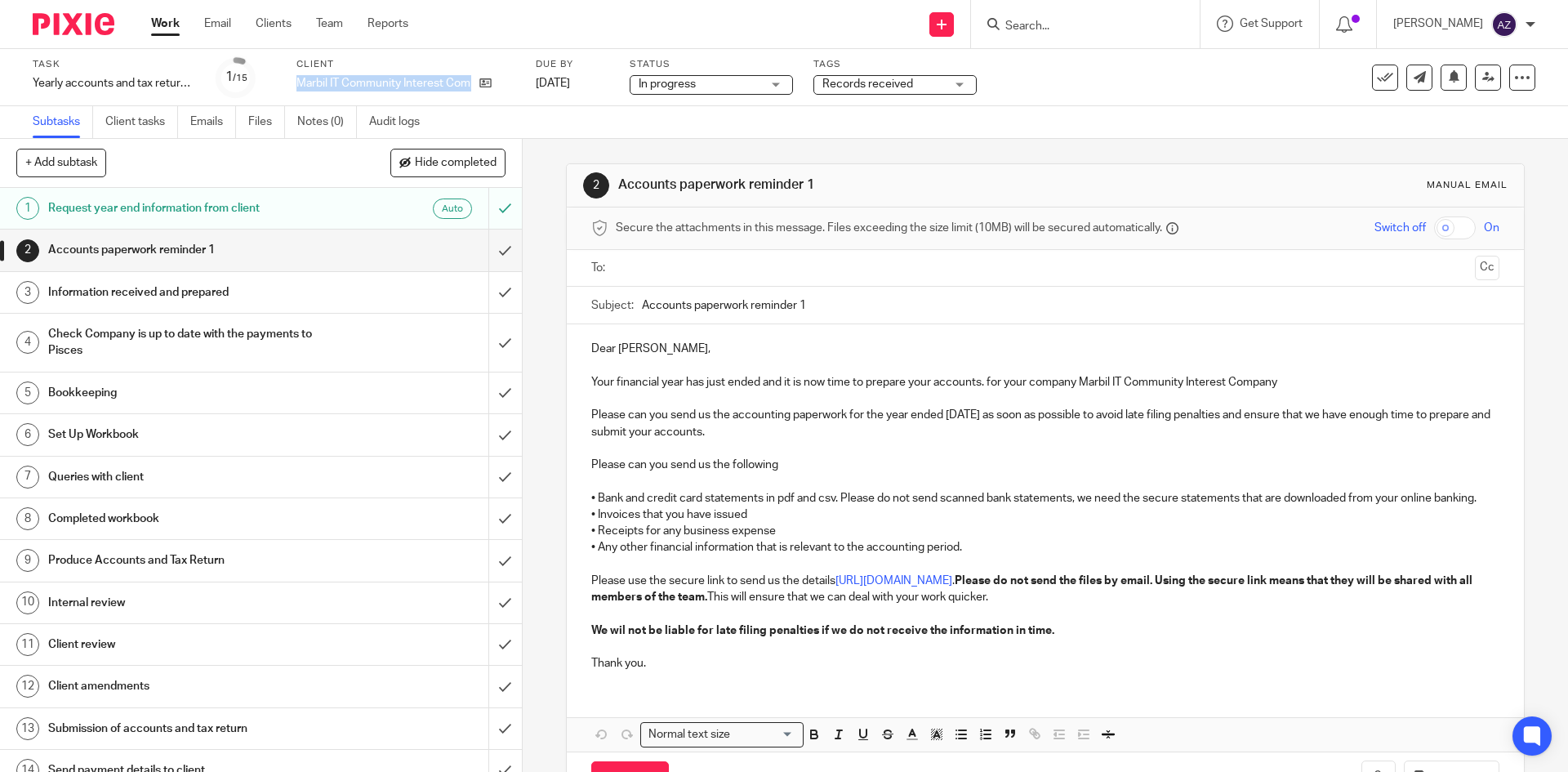
copy div "Marbil IT Community Interest Company"
click at [551, 26] on div "Send new email Create task Add client Get Support Contact Support Help Document…" at bounding box center [1000, 24] width 1136 height 48
click at [1111, 359] on p at bounding box center [1044, 364] width 907 height 16
click at [1092, 384] on p "Your financial year has just ended and it is now time to prepare your accounts.…" at bounding box center [1044, 382] width 907 height 16
click at [639, 22] on div "Send new email Create task Add client Get Support Contact Support Help Document…" at bounding box center [1000, 24] width 1136 height 48
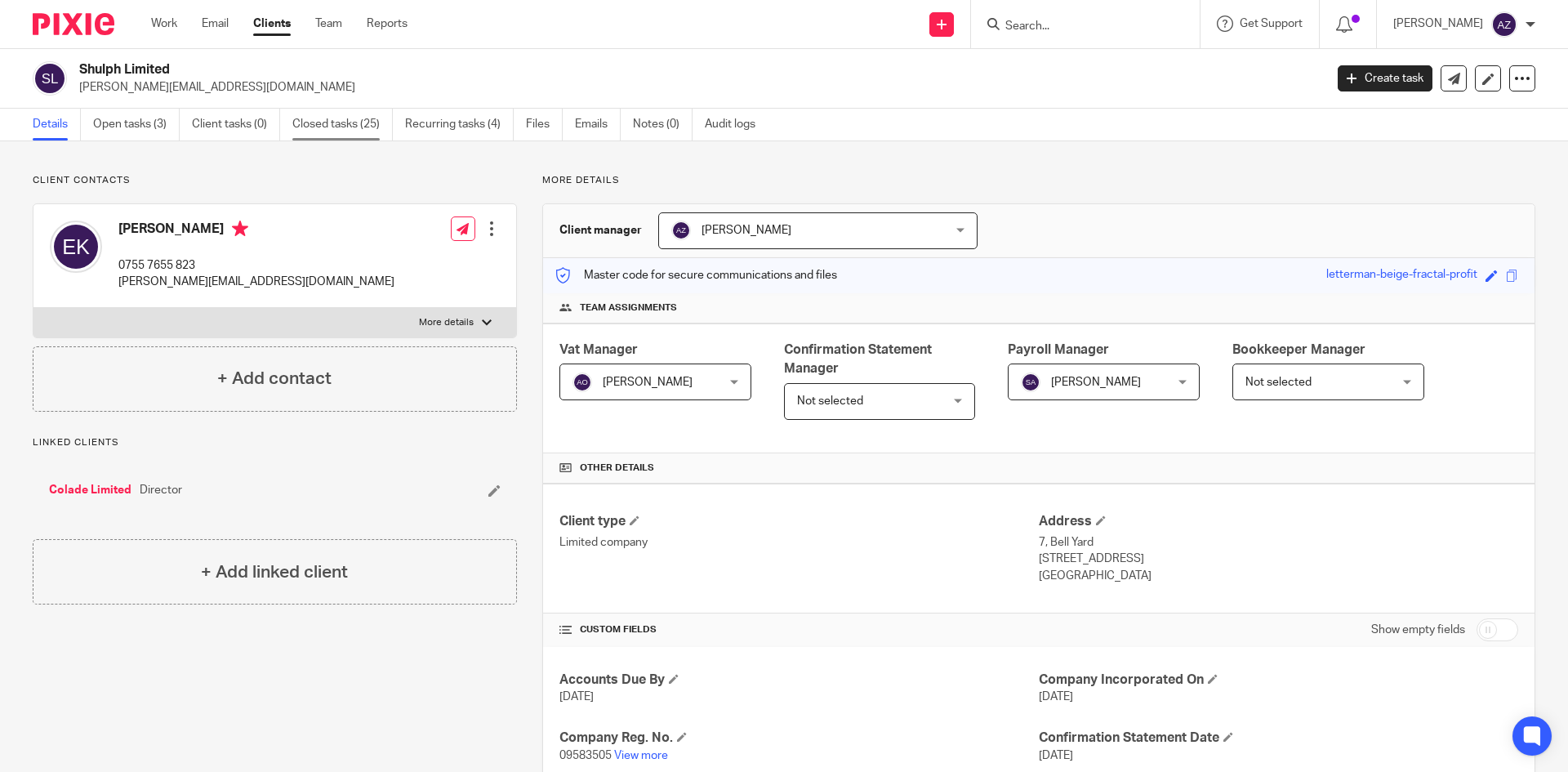
click at [334, 134] on link "Closed tasks (25)" at bounding box center [342, 124] width 101 height 32
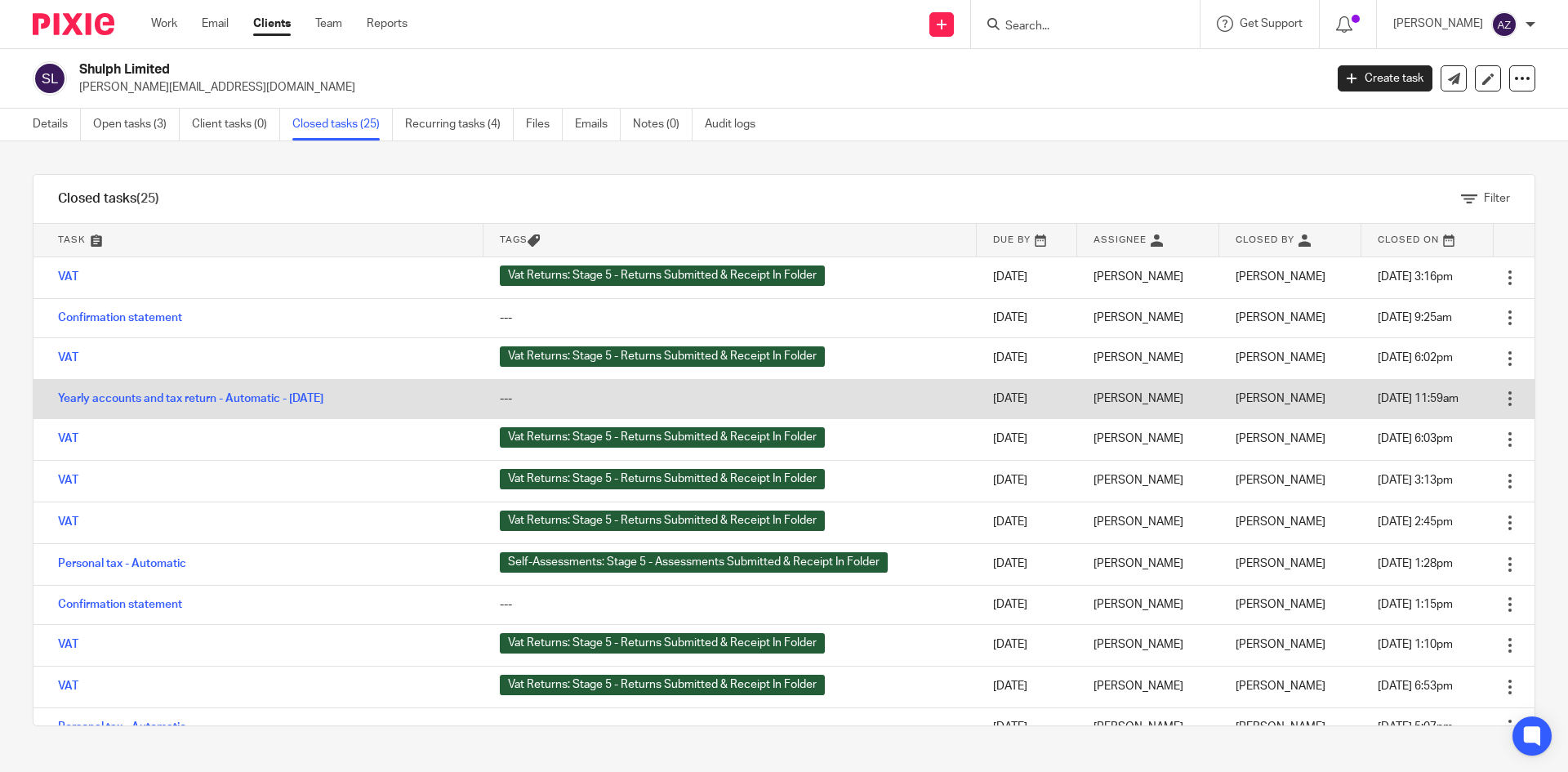
click at [1502, 395] on div at bounding box center [1509, 398] width 16 height 16
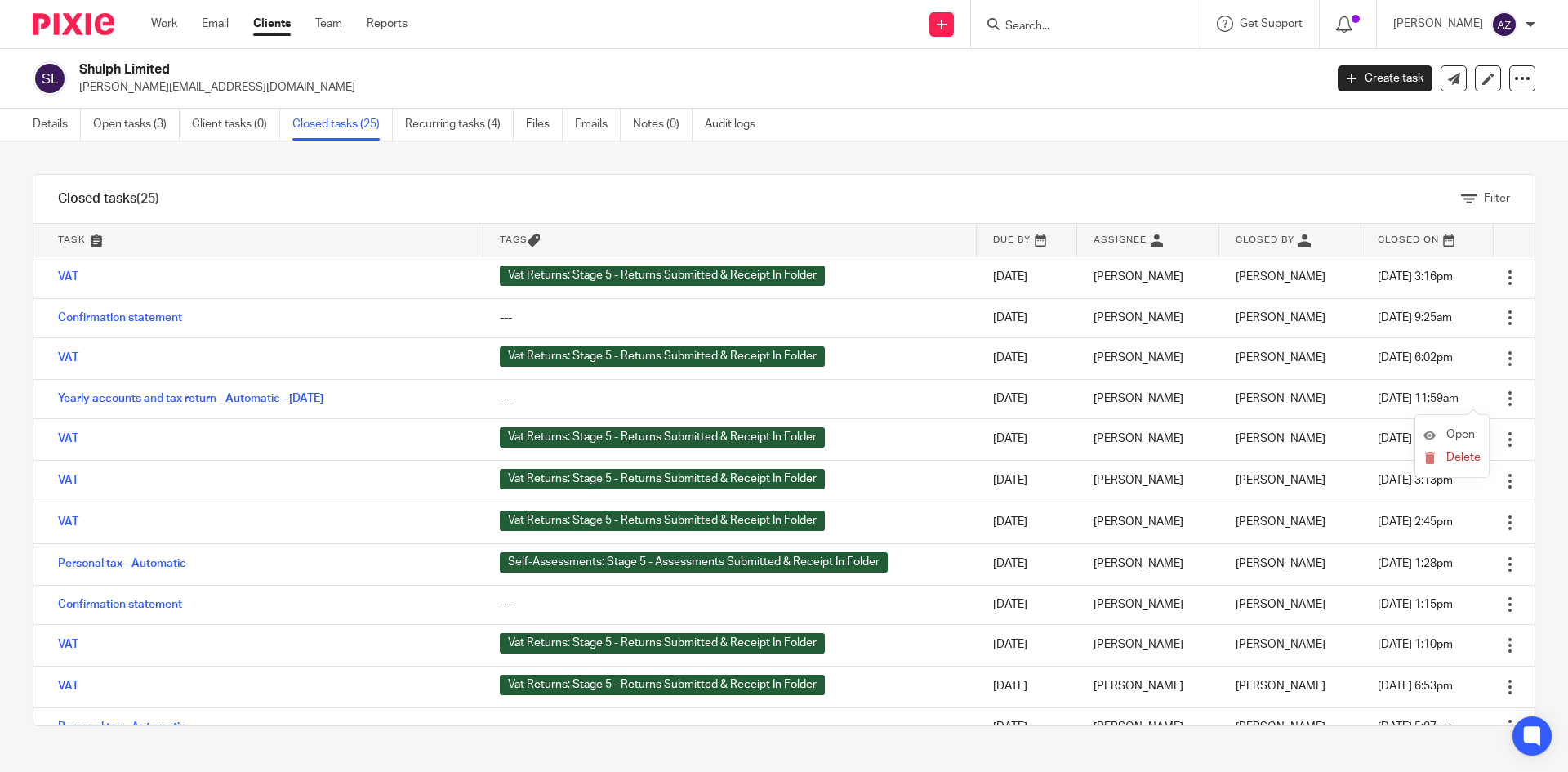
click at [1459, 426] on li "Open" at bounding box center [1452, 435] width 57 height 24
click at [1451, 432] on span "Open" at bounding box center [1460, 434] width 28 height 11
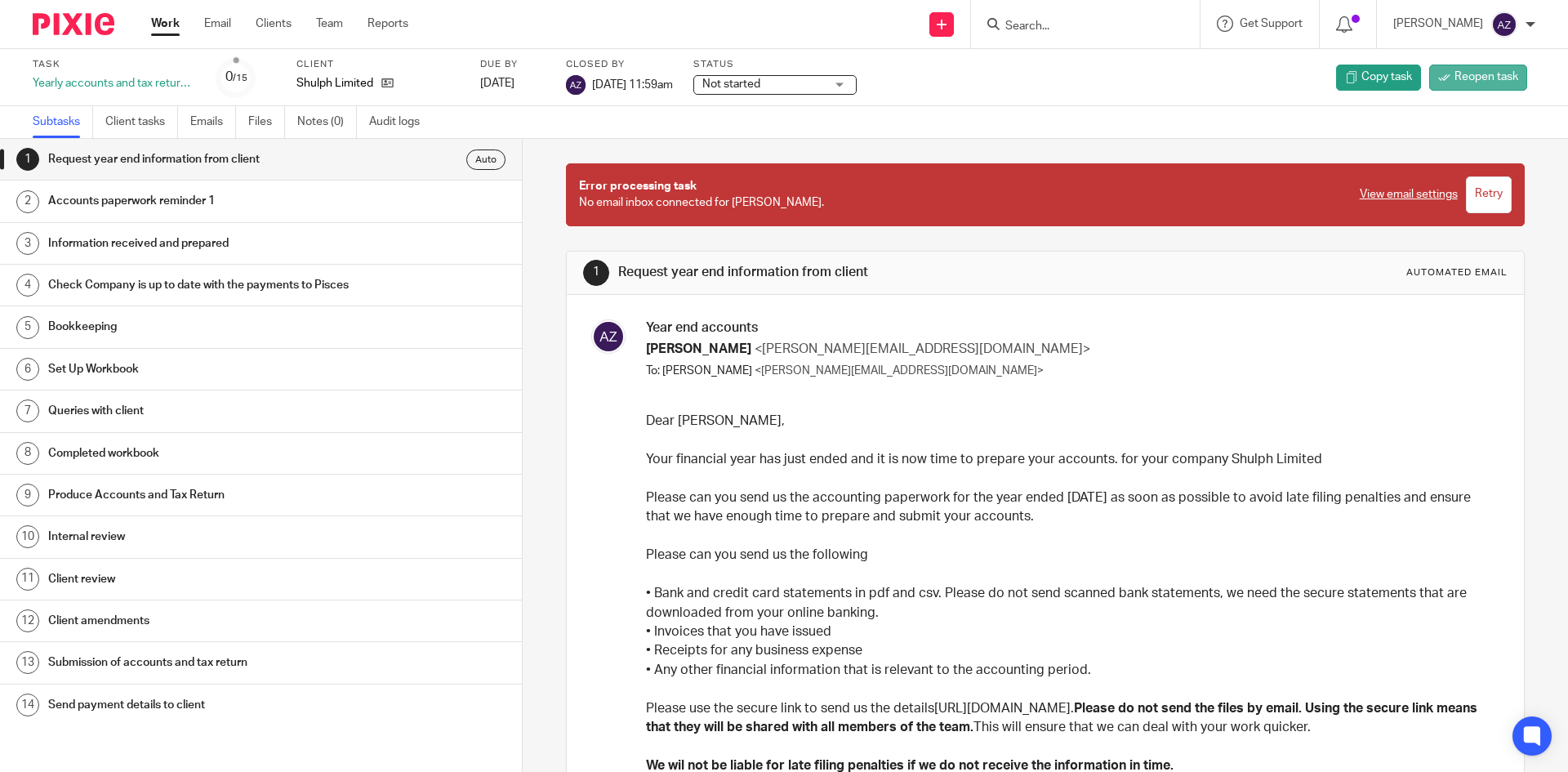
click at [1496, 76] on span "Reopen task" at bounding box center [1486, 77] width 64 height 16
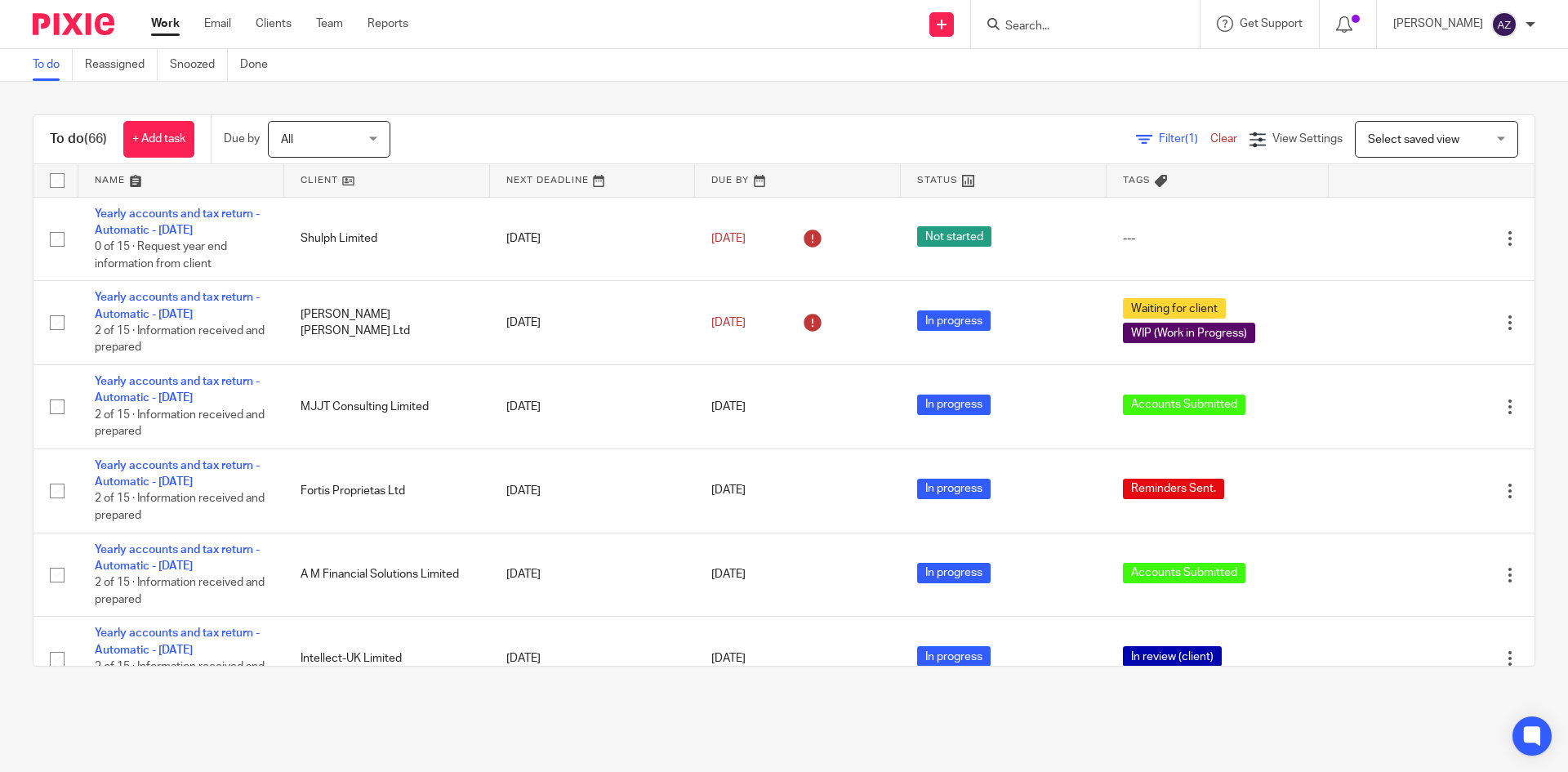
click at [960, 95] on div "To do (66) + Add task Due by All All [DATE] [DATE] This week Next week This mon…" at bounding box center [784, 390] width 1568 height 618
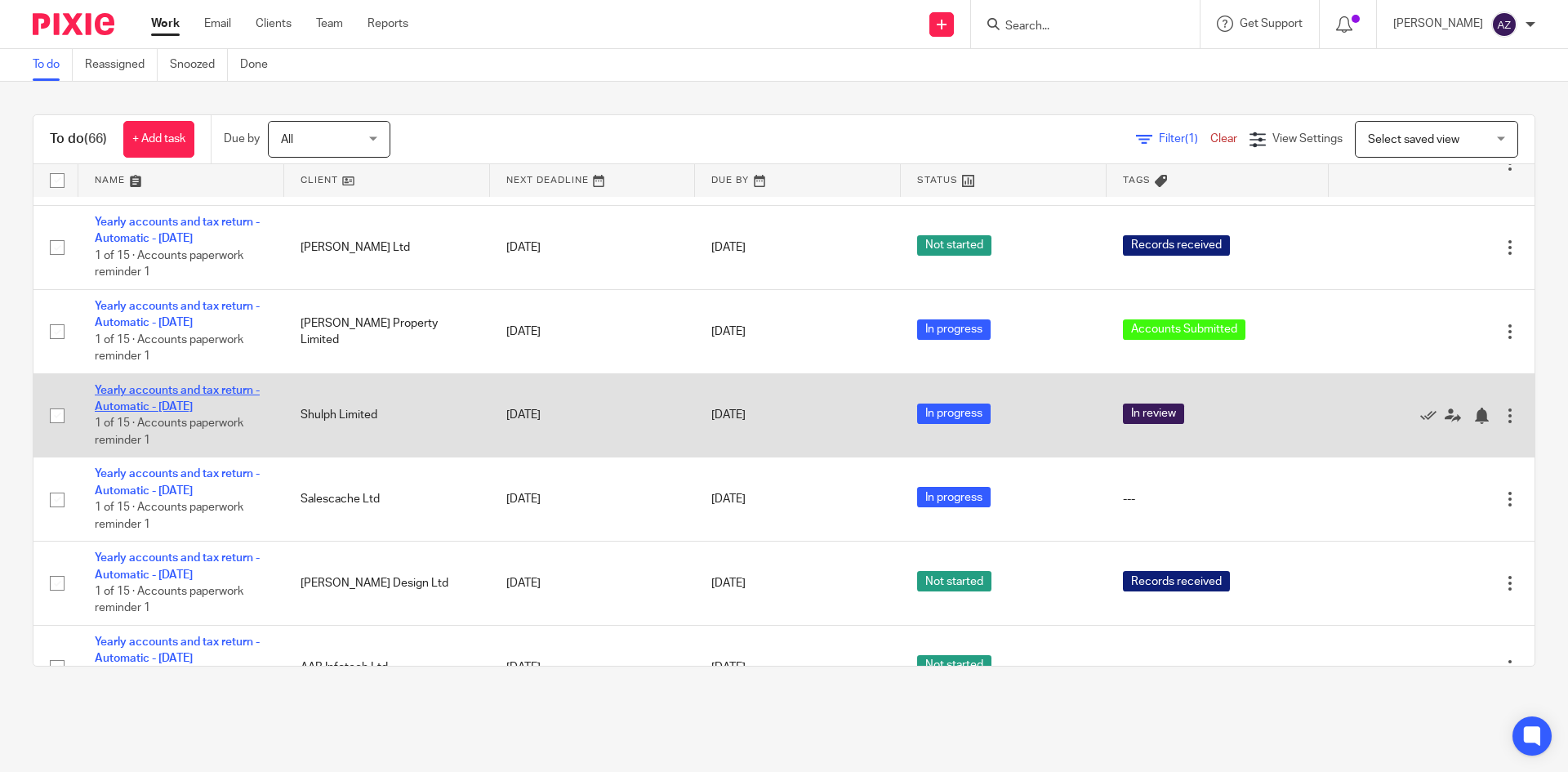
click at [174, 389] on link "Yearly accounts and tax return - Automatic - May 2025" at bounding box center [177, 398] width 165 height 28
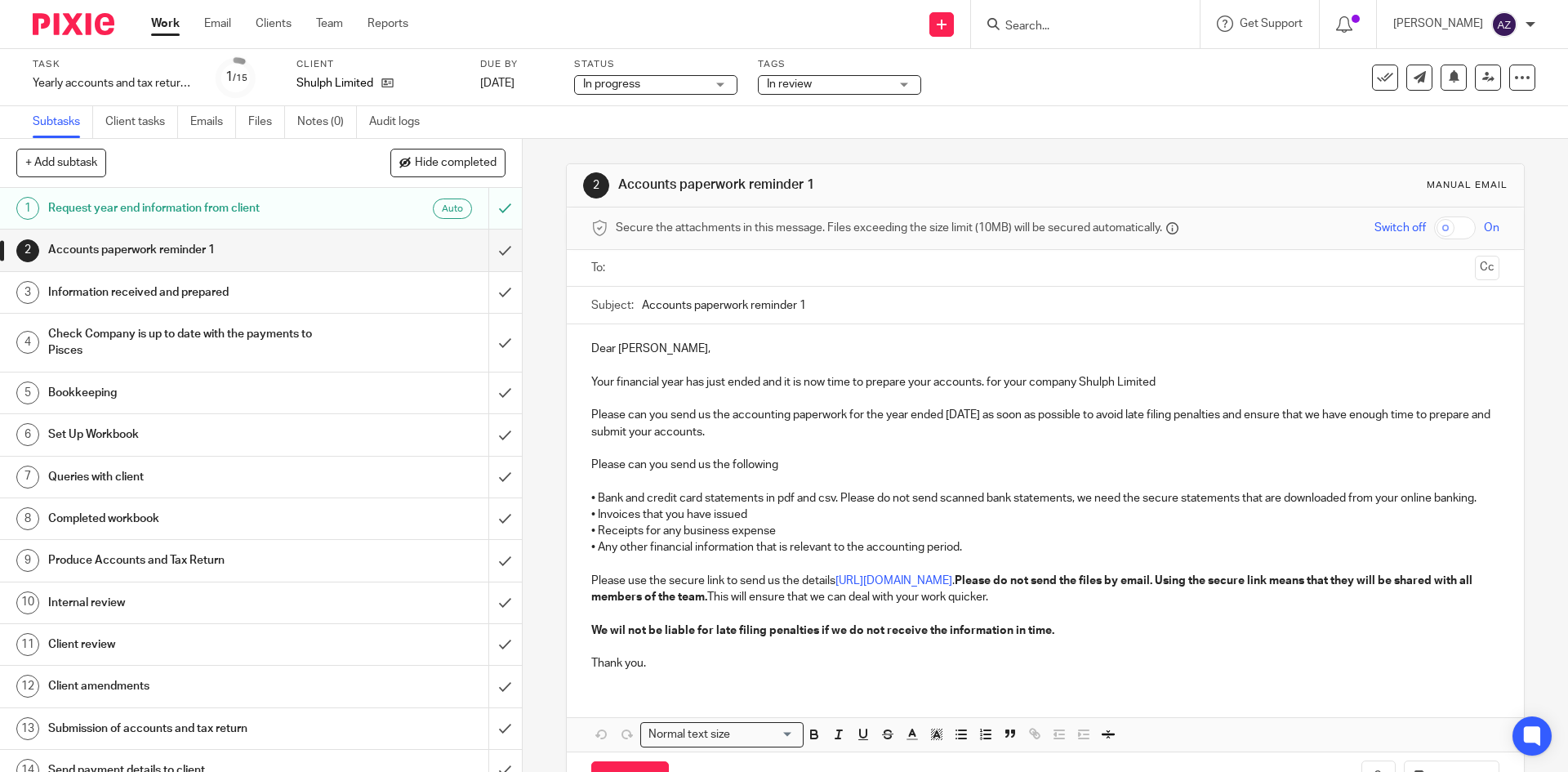
drag, startPoint x: 906, startPoint y: 85, endPoint x: 902, endPoint y: 93, distance: 8.9
click at [905, 86] on div "In review" at bounding box center [840, 84] width 164 height 20
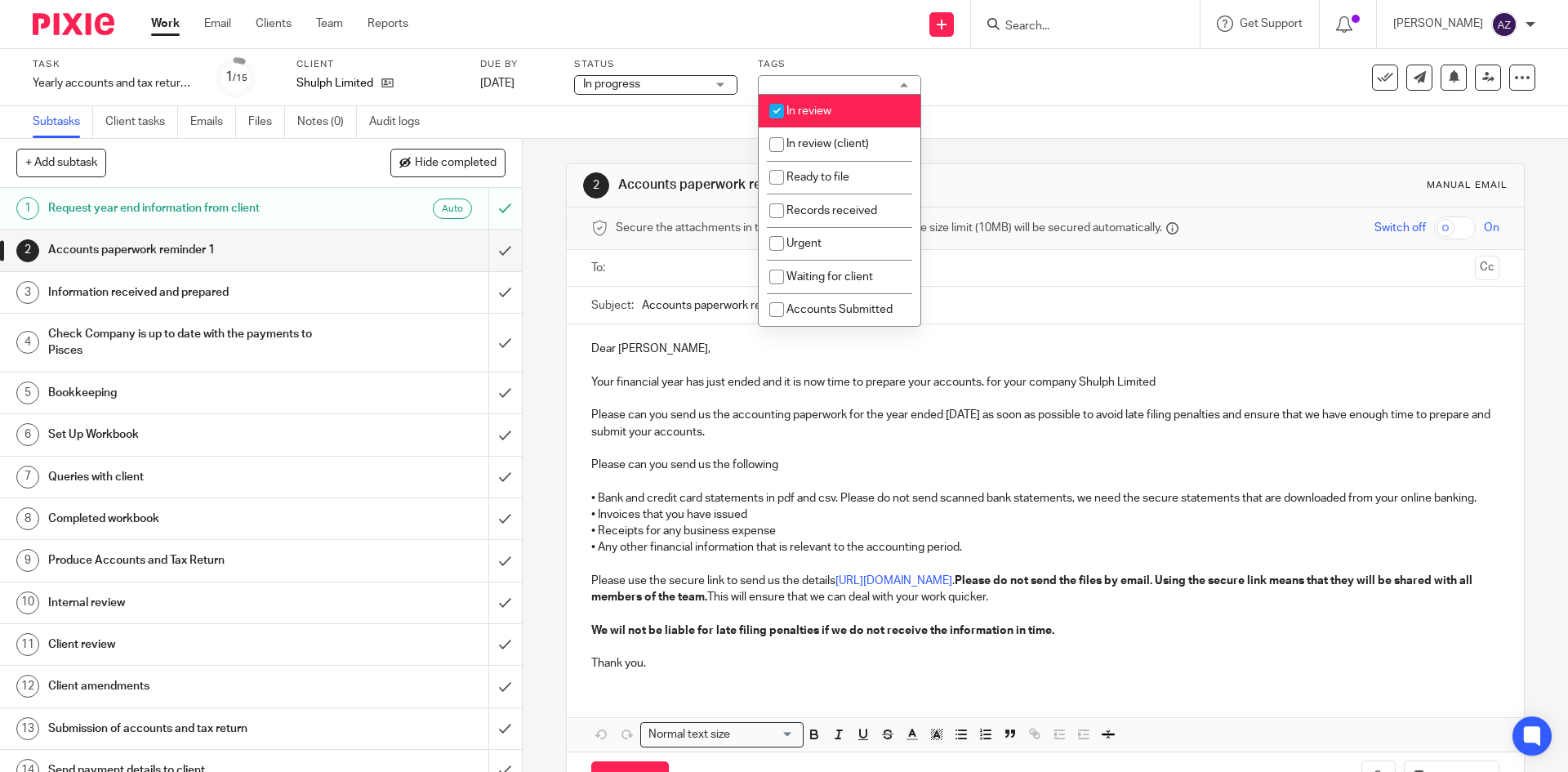
click at [781, 114] on input "checkbox" at bounding box center [776, 111] width 31 height 31
checkbox input "false"
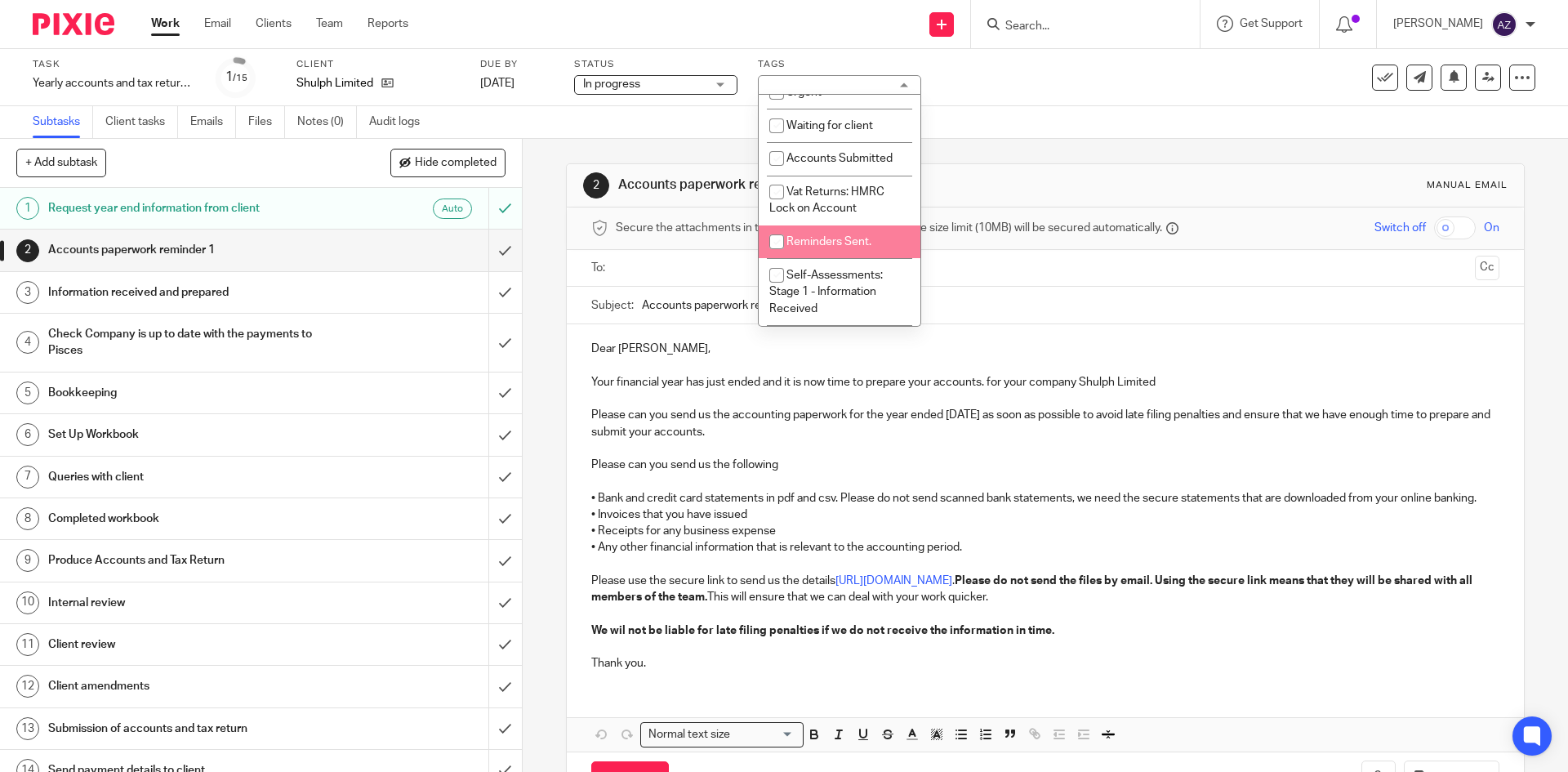
scroll to position [164, 0]
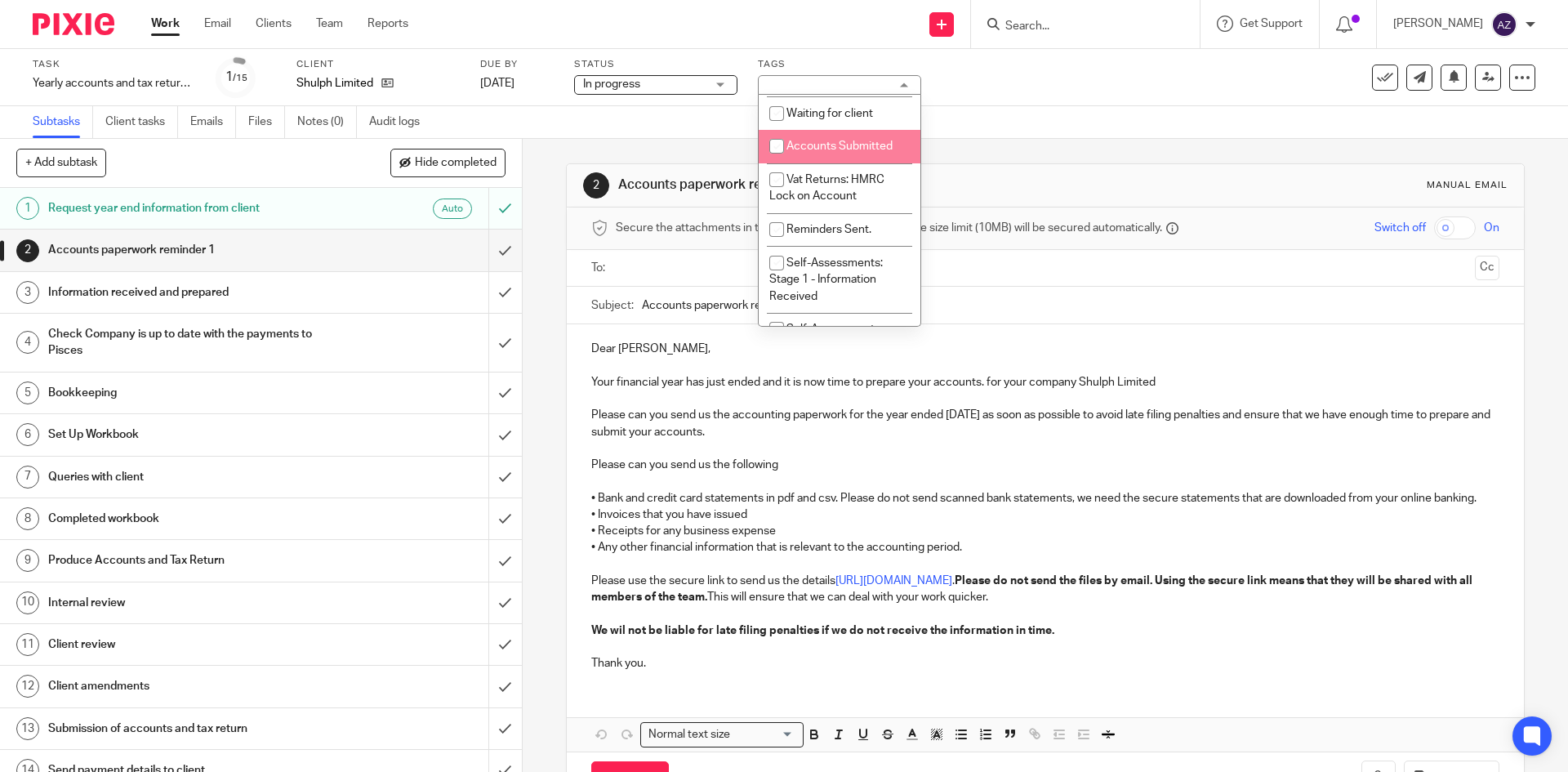
click at [783, 143] on input "checkbox" at bounding box center [776, 146] width 31 height 31
checkbox input "true"
click at [1028, 130] on div "Subtasks Client tasks Emails Files Notes (0) Audit logs" at bounding box center [784, 122] width 1568 height 33
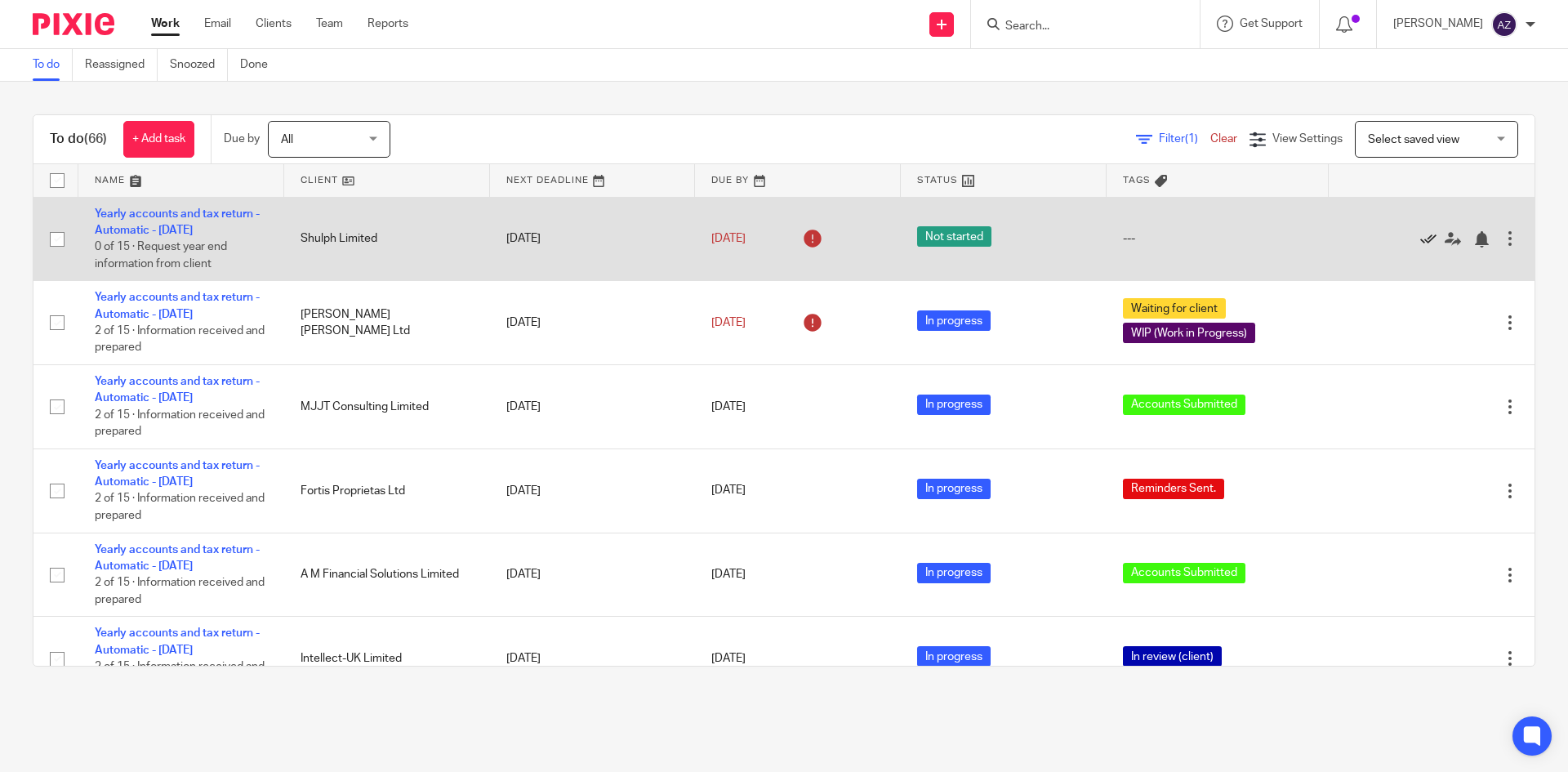
click at [1420, 240] on icon at bounding box center [1428, 239] width 16 height 16
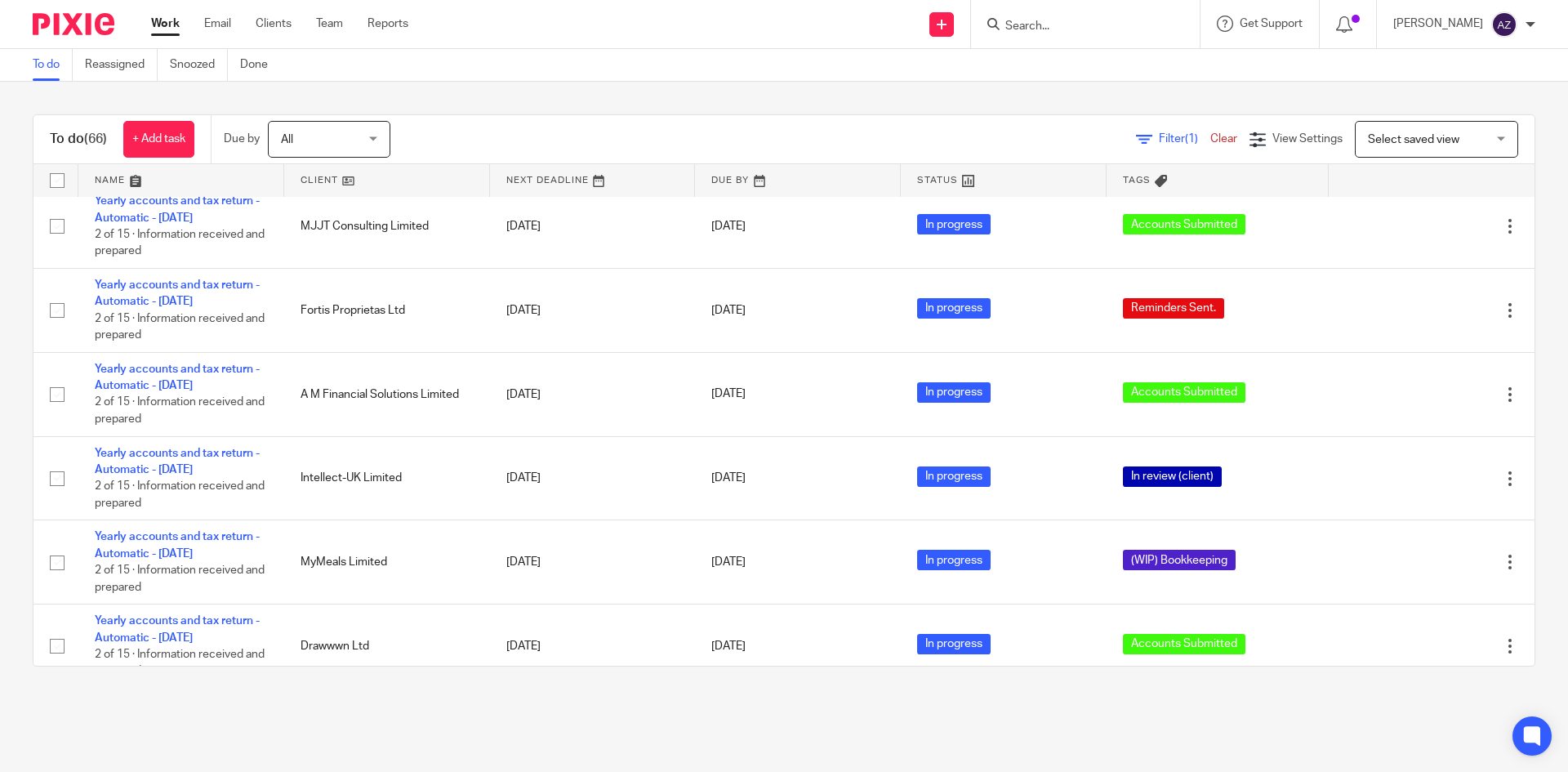
scroll to position [82, 0]
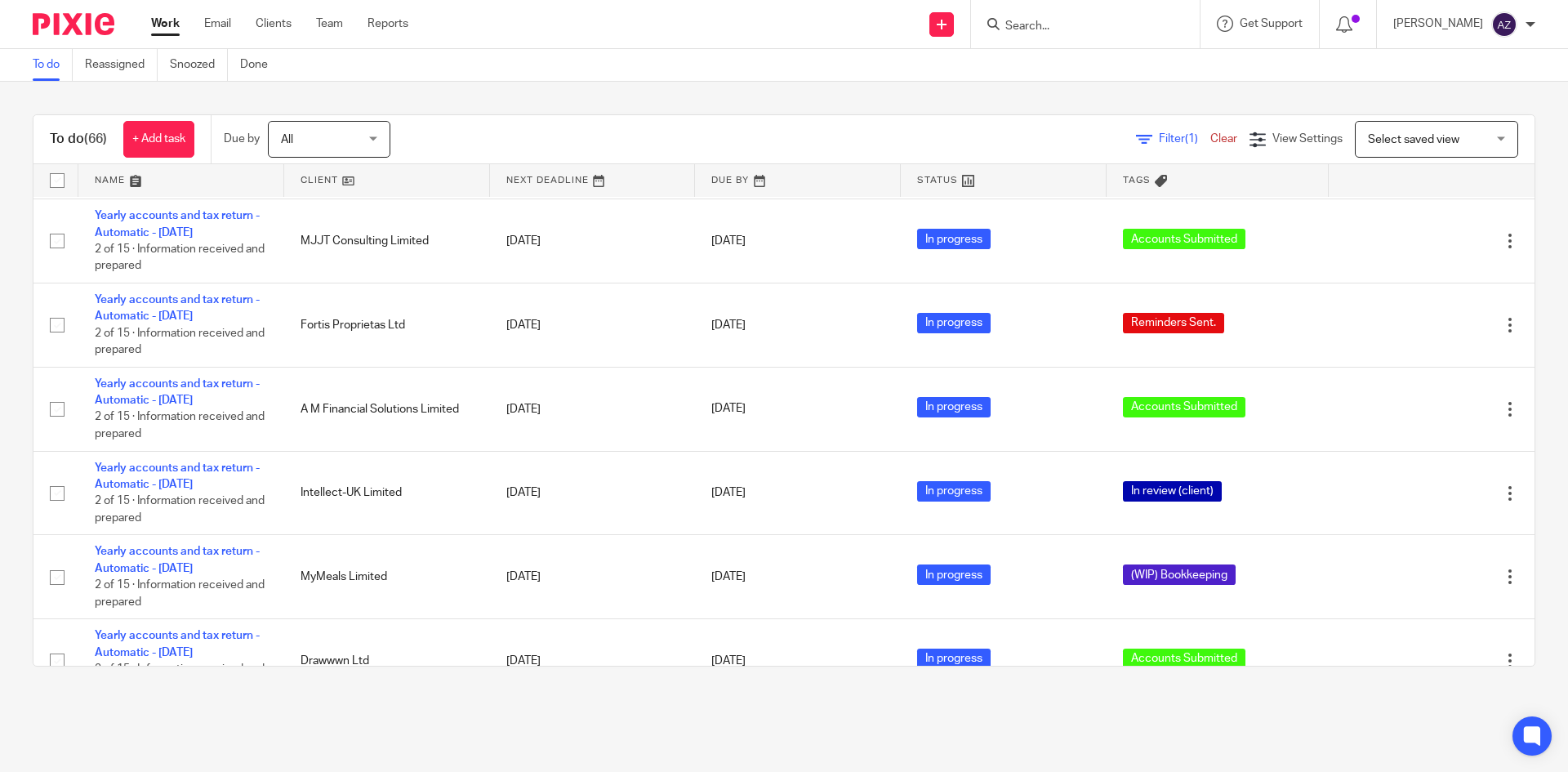
click at [877, 96] on div "To do (66) + Add task Due by All All [DATE] [DATE] This week Next week This mon…" at bounding box center [784, 390] width 1568 height 618
click at [872, 117] on div "To do (66) + Add task Due by All All [DATE] [DATE] This week Next week This mon…" at bounding box center [784, 140] width 1501 height 49
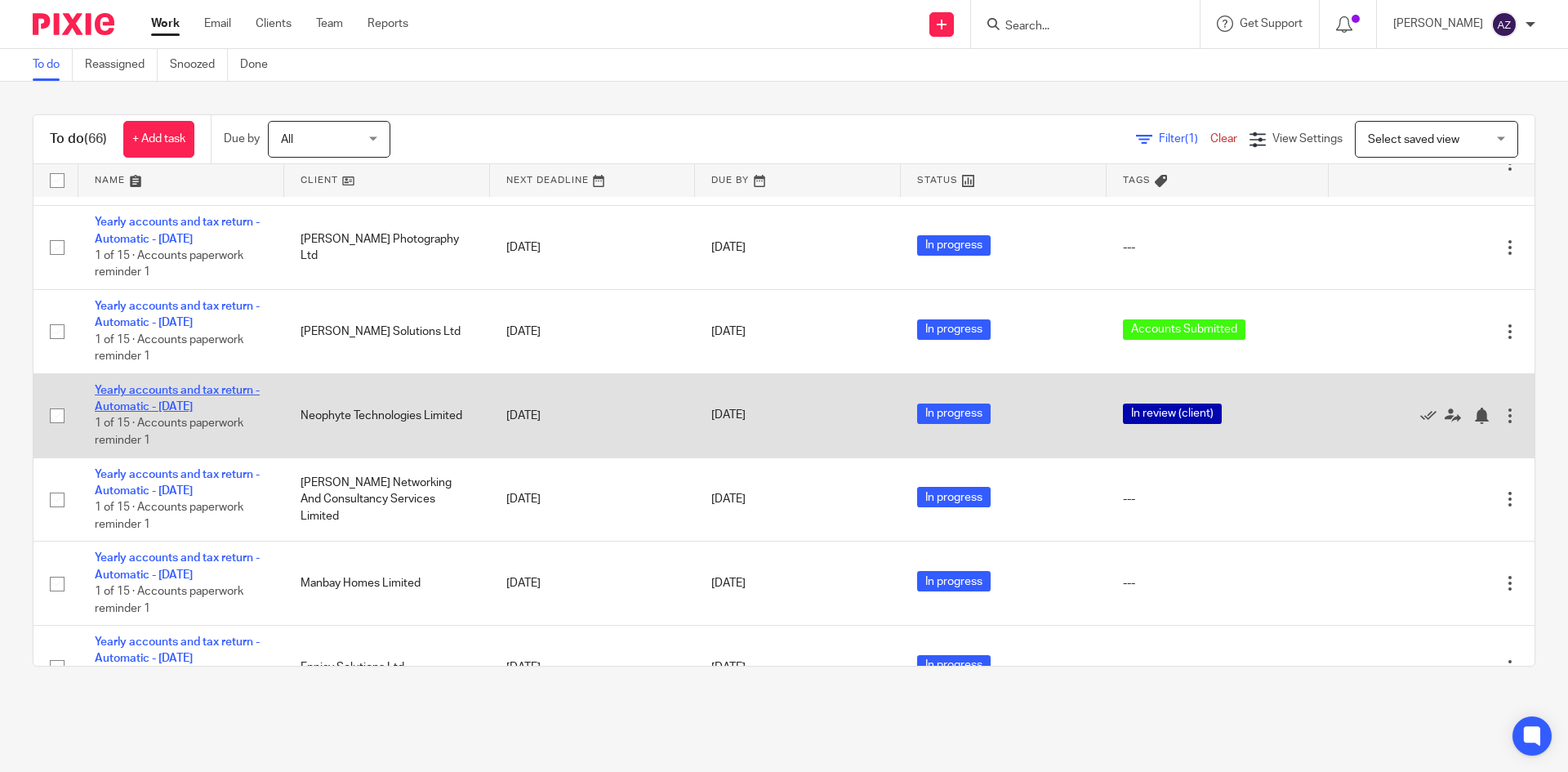
click at [195, 389] on link "Yearly accounts and tax return - Automatic - [DATE]" at bounding box center [177, 398] width 165 height 28
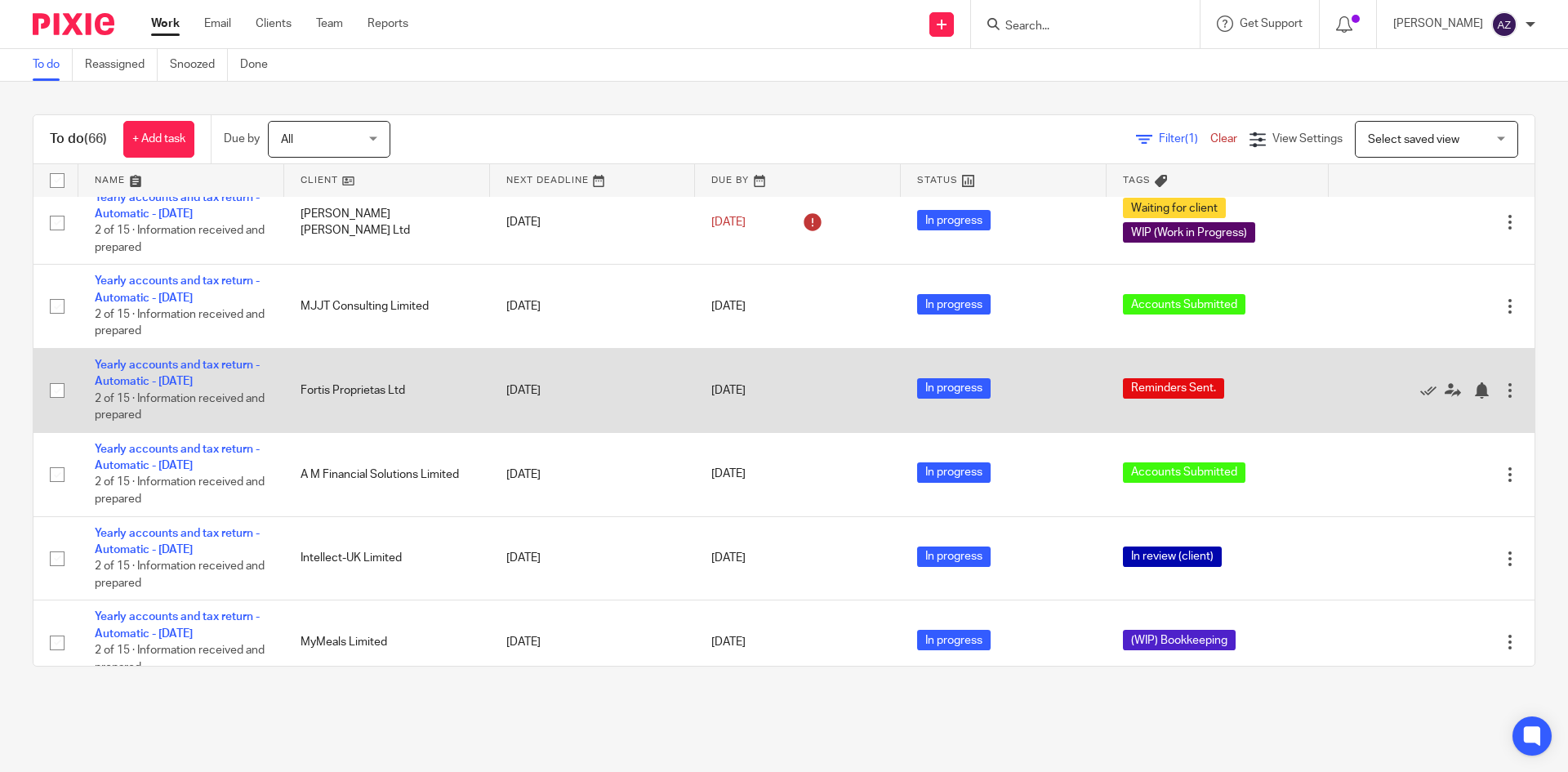
scroll to position [0, 0]
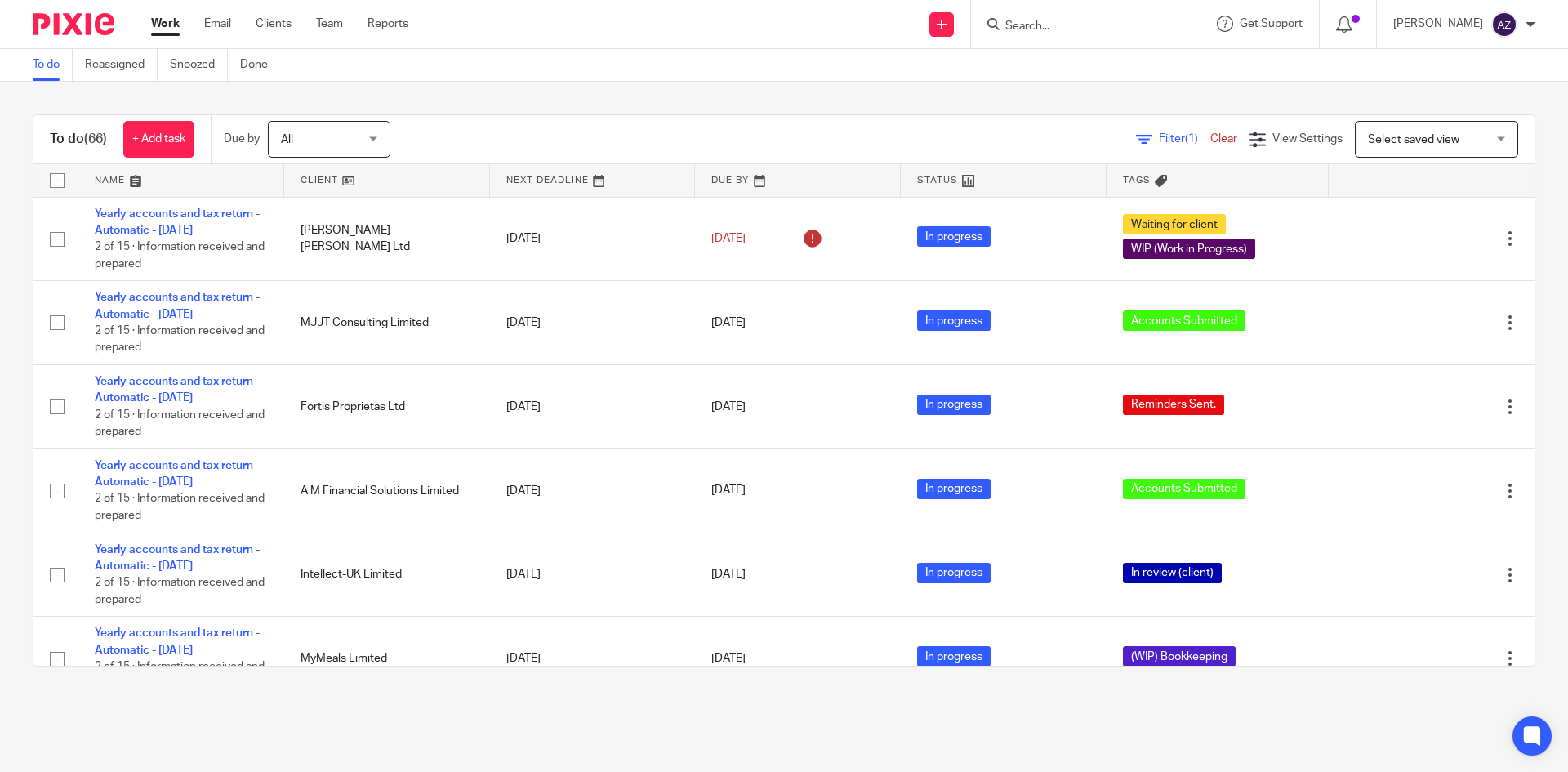
click at [961, 78] on div "To do Reassigned Snoozed Done" at bounding box center [784, 65] width 1568 height 33
click at [837, 90] on div "To do (66) + Add task Due by All All Today Tomorrow This week Next week This mo…" at bounding box center [784, 390] width 1568 height 618
click at [520, 67] on div "To do Reassigned Snoozed Done" at bounding box center [784, 65] width 1568 height 33
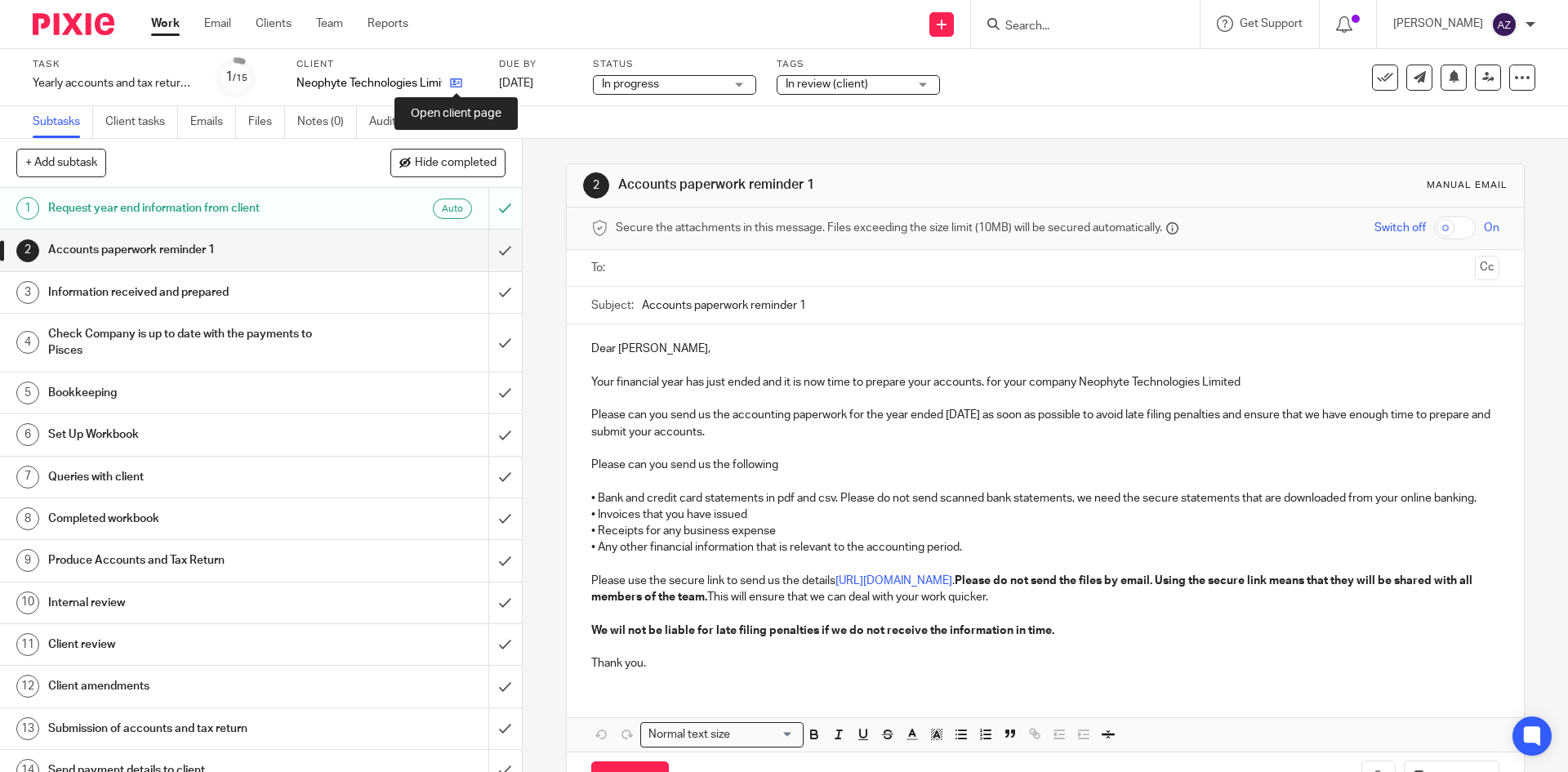
click at [454, 85] on icon at bounding box center [456, 83] width 12 height 12
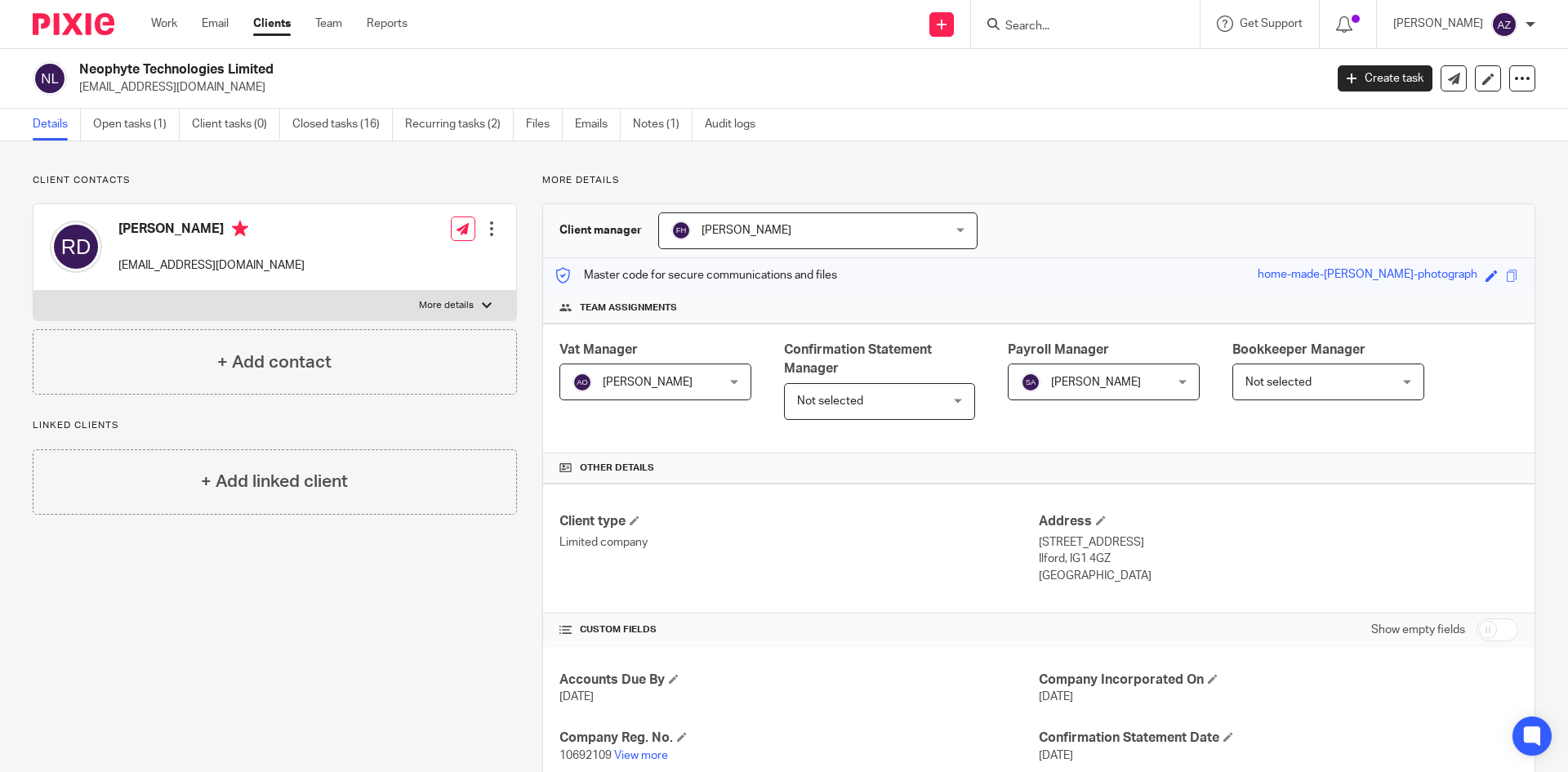
drag, startPoint x: 441, startPoint y: 163, endPoint x: 408, endPoint y: 164, distance: 33.0
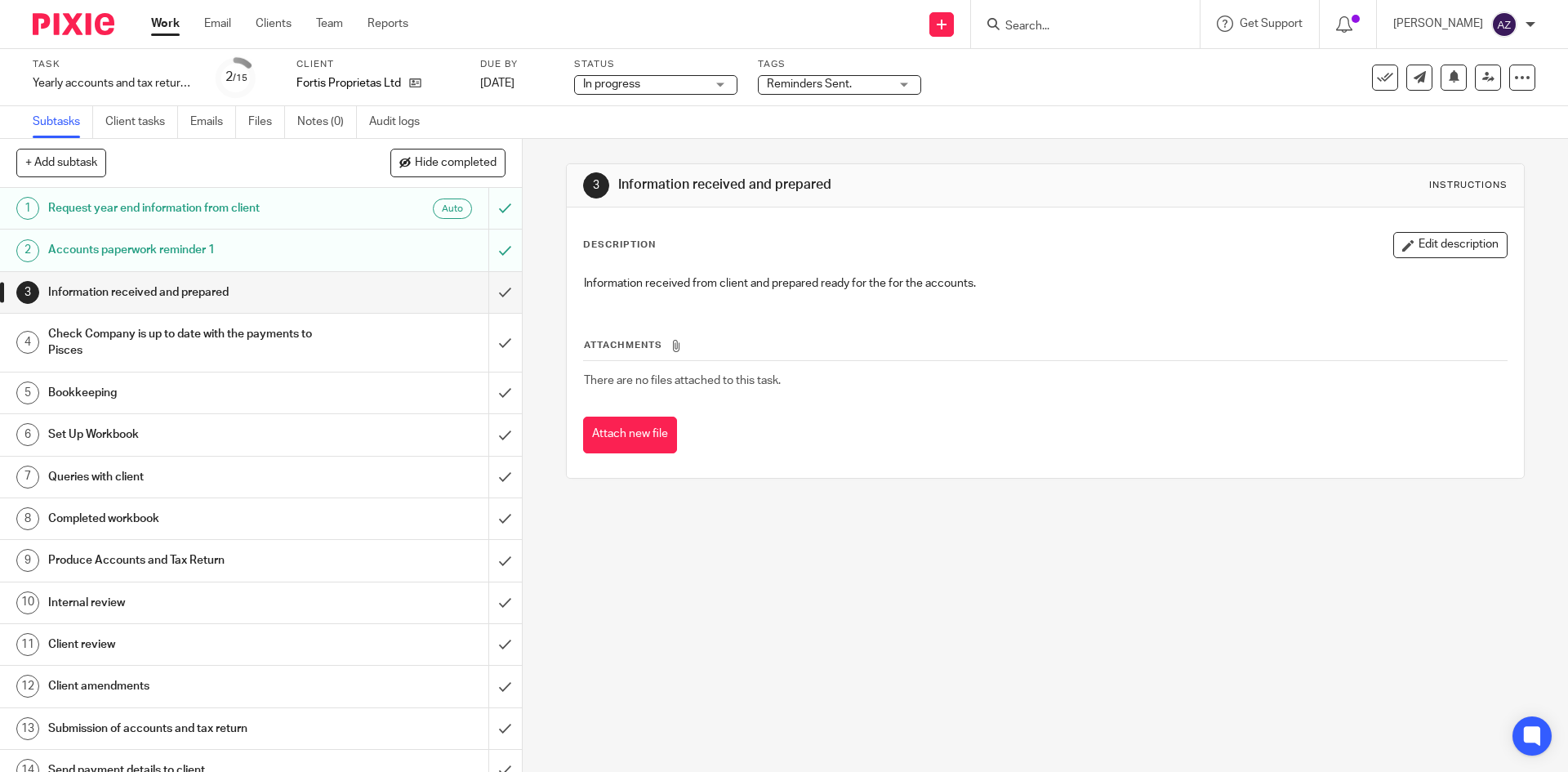
click at [912, 84] on div "Reminders Sent." at bounding box center [840, 84] width 164 height 20
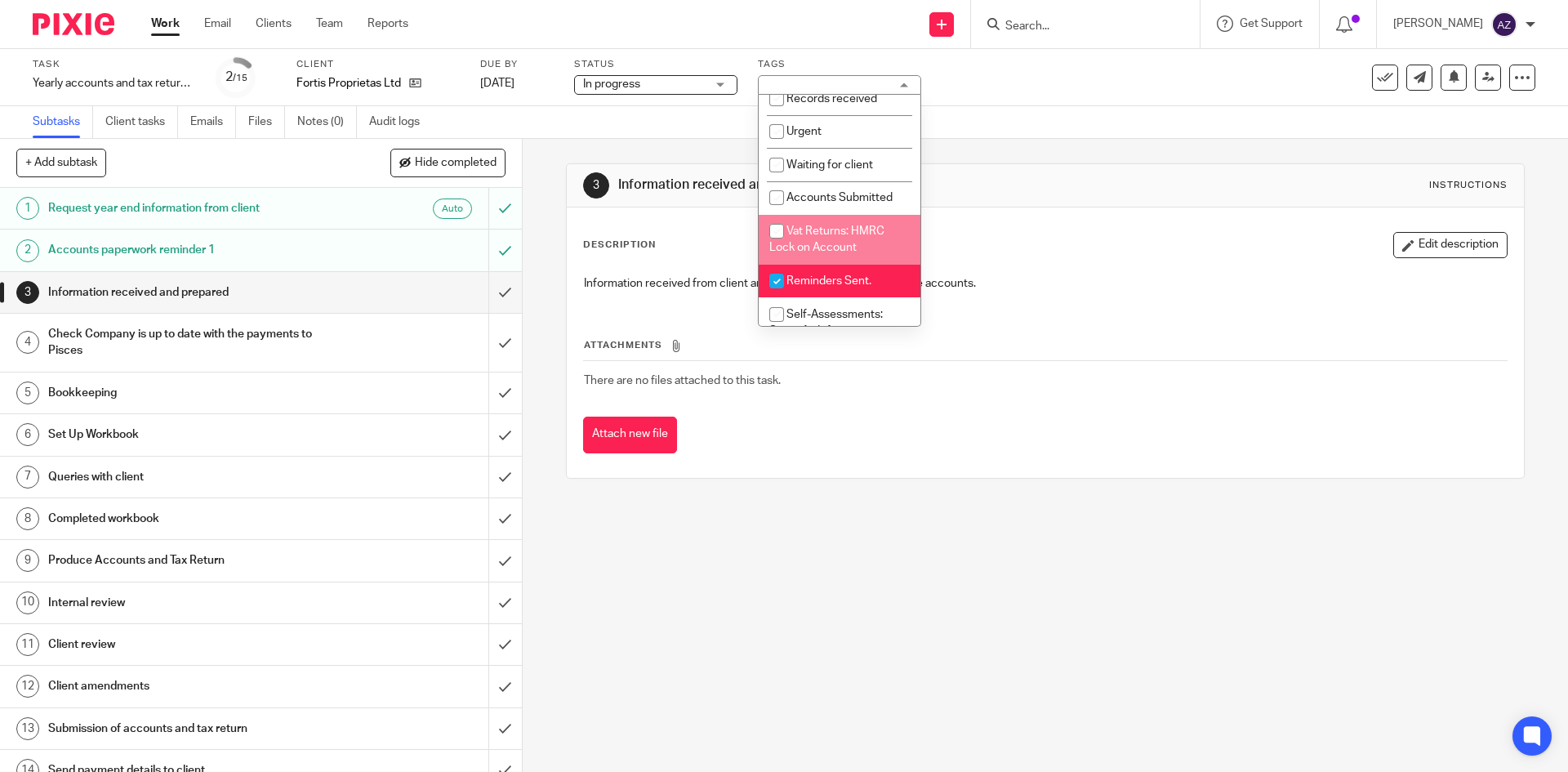
scroll to position [164, 0]
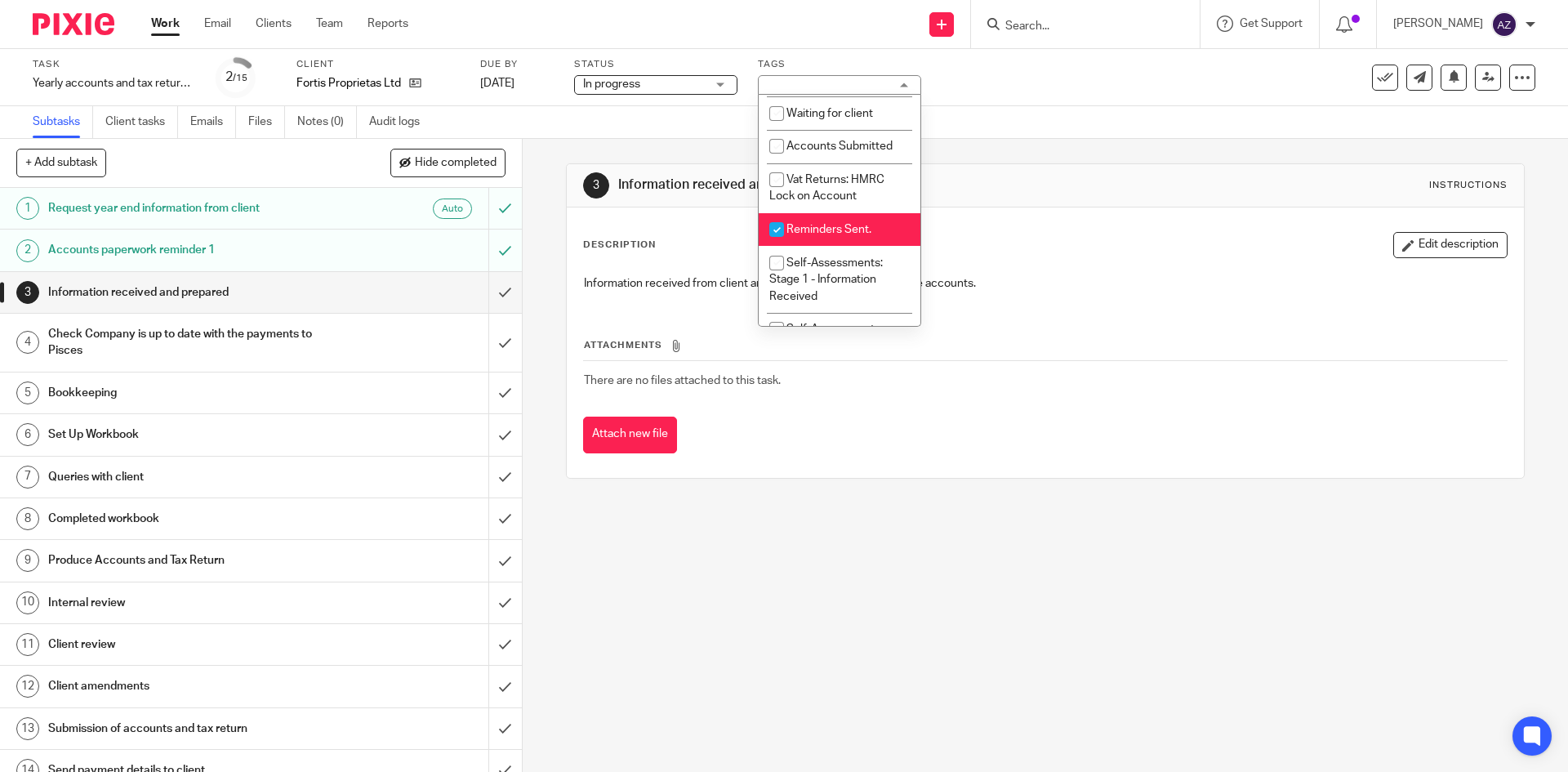
click at [774, 228] on input "checkbox" at bounding box center [776, 229] width 31 height 31
checkbox input "false"
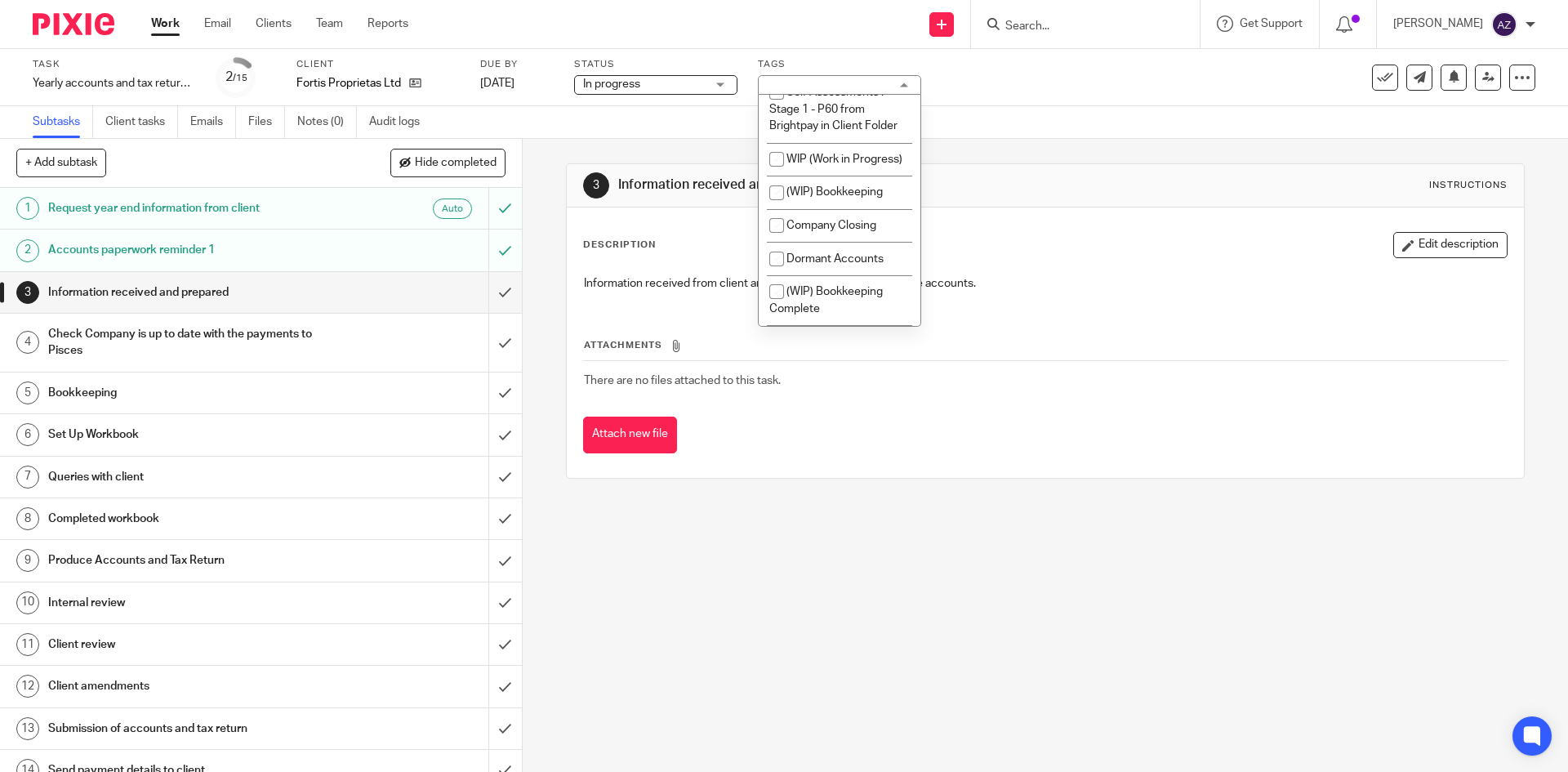
scroll to position [1470, 0]
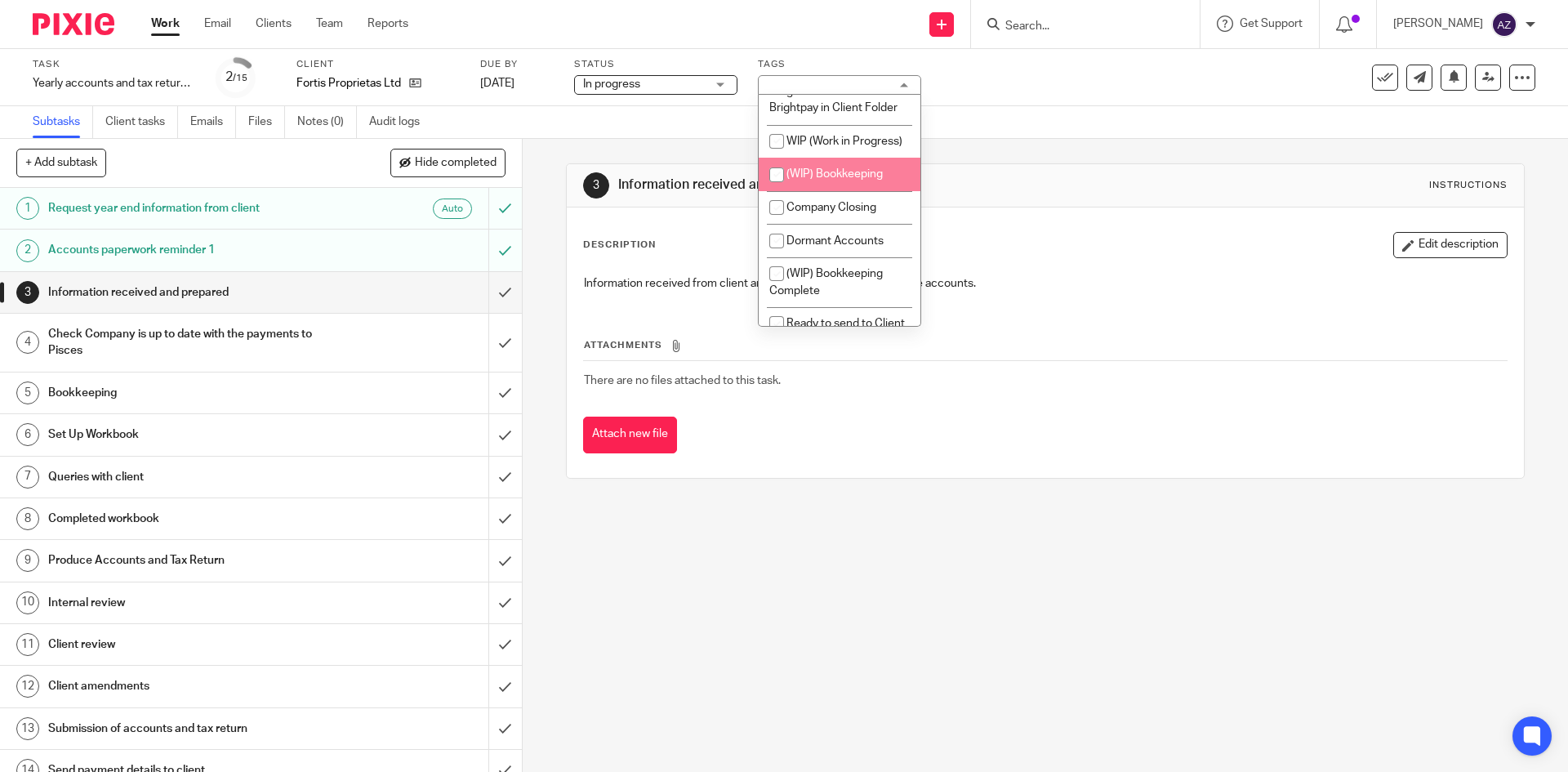
click at [774, 190] on input "checkbox" at bounding box center [776, 175] width 31 height 31
checkbox input "true"
click at [986, 170] on div "3 Information received and prepared Instructions" at bounding box center [1045, 186] width 956 height 43
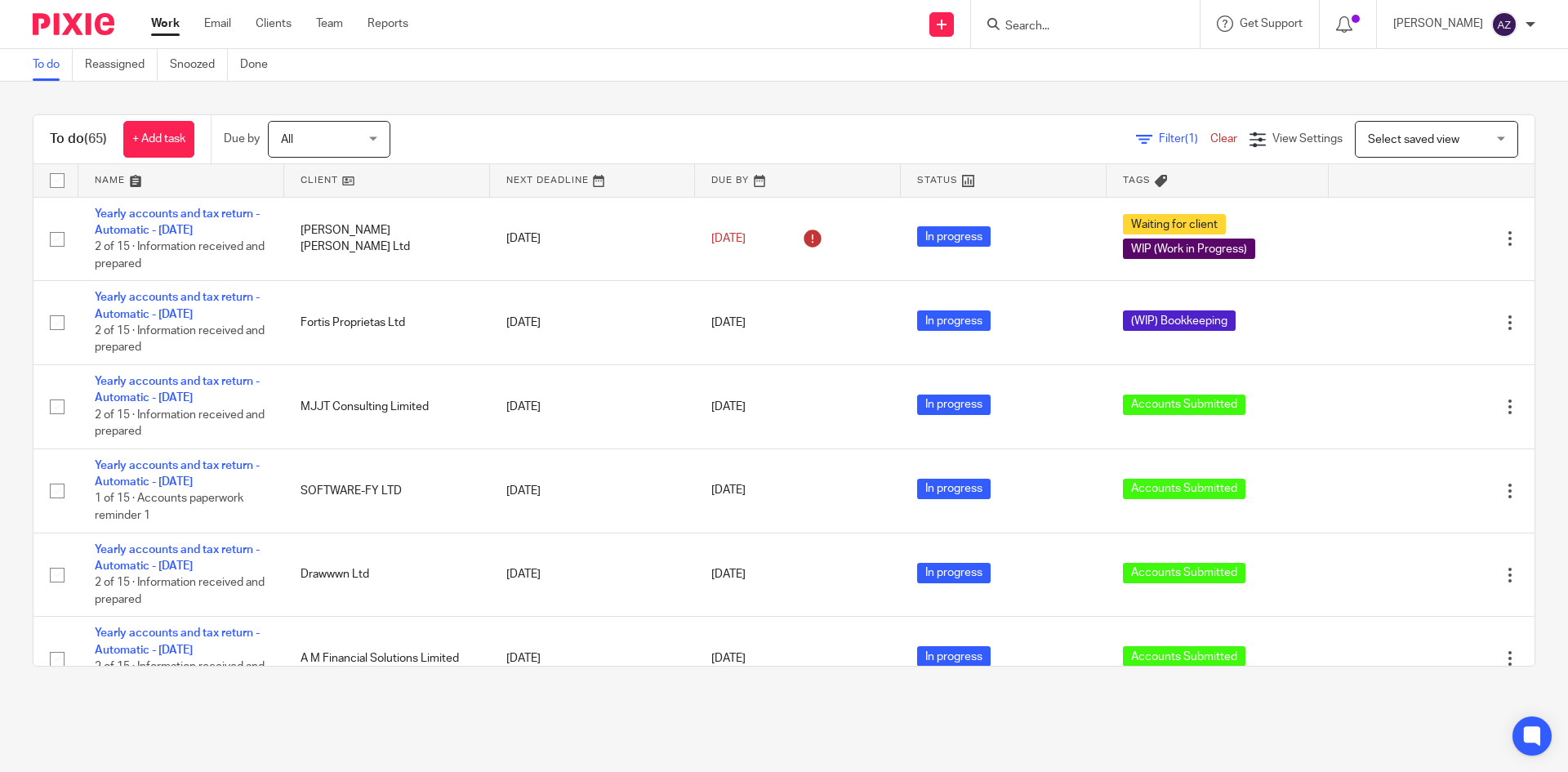
click at [585, 86] on div "To do (65) + Add task Due by All All [DATE] [DATE] This week Next week This mon…" at bounding box center [784, 390] width 1568 height 618
click at [517, 68] on div "To do Reassigned Snoozed Done" at bounding box center [784, 65] width 1568 height 33
click at [644, 713] on main "To do Reassigned Snoozed Done To do (65) + Add task Due by All All [DATE] [DATE…" at bounding box center [784, 386] width 1568 height 772
drag, startPoint x: 368, startPoint y: 669, endPoint x: 371, endPoint y: 687, distance: 18.2
drag, startPoint x: 371, startPoint y: 687, endPoint x: 663, endPoint y: 75, distance: 678.1
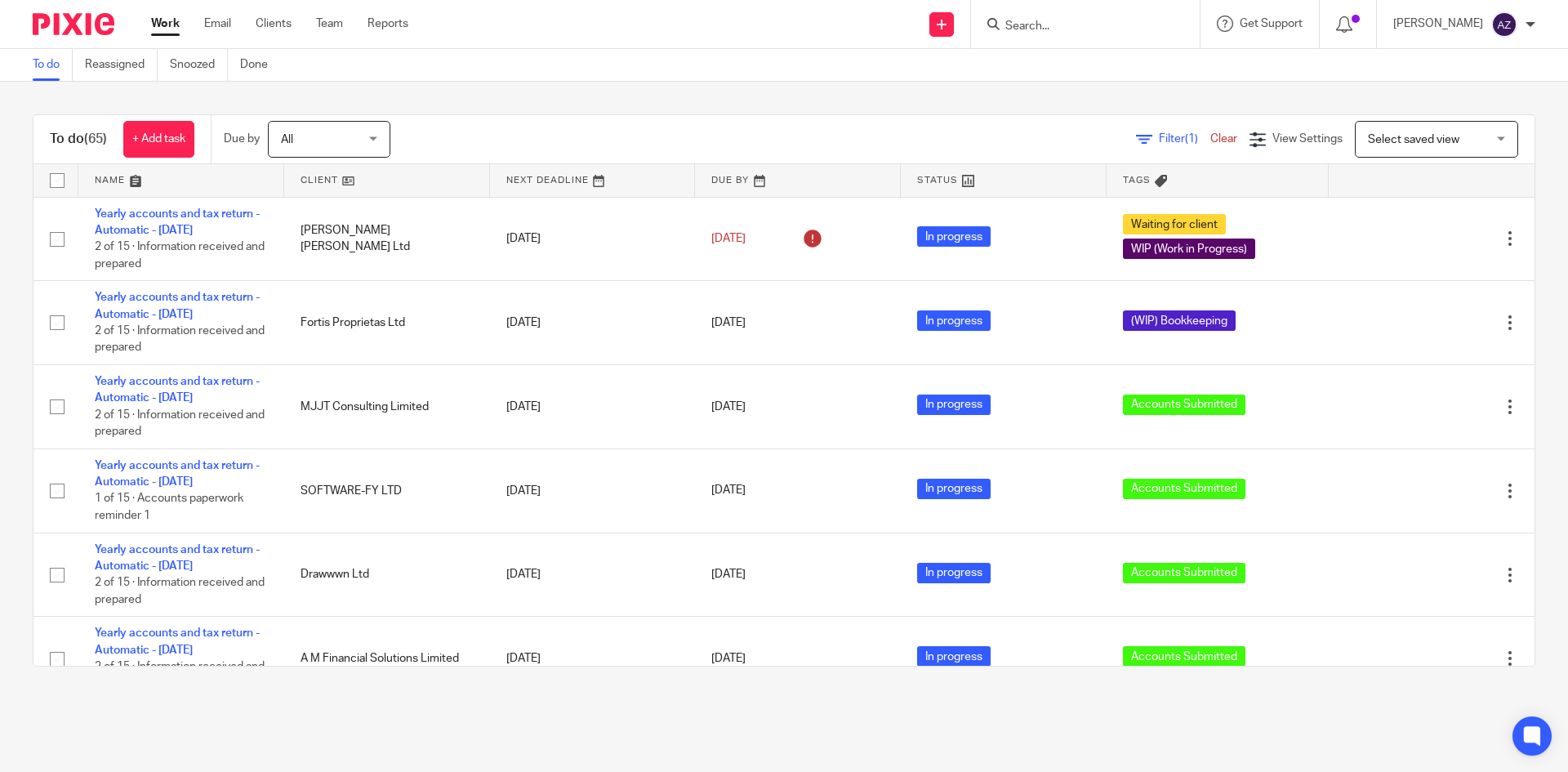
click at [663, 75] on div "To do Reassigned Snoozed Done" at bounding box center [784, 65] width 1568 height 33
